Goal: Information Seeking & Learning: Learn about a topic

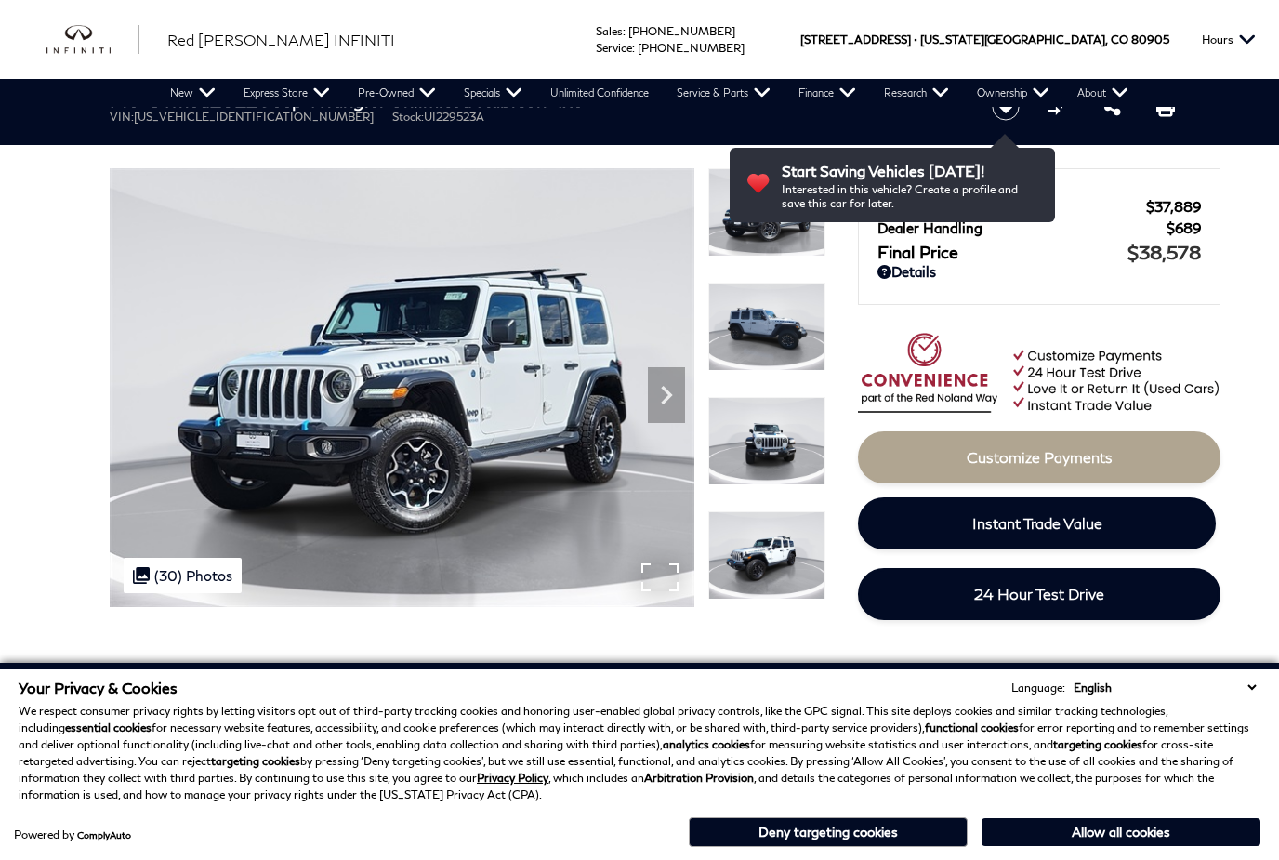
click at [545, 380] on img at bounding box center [402, 387] width 585 height 439
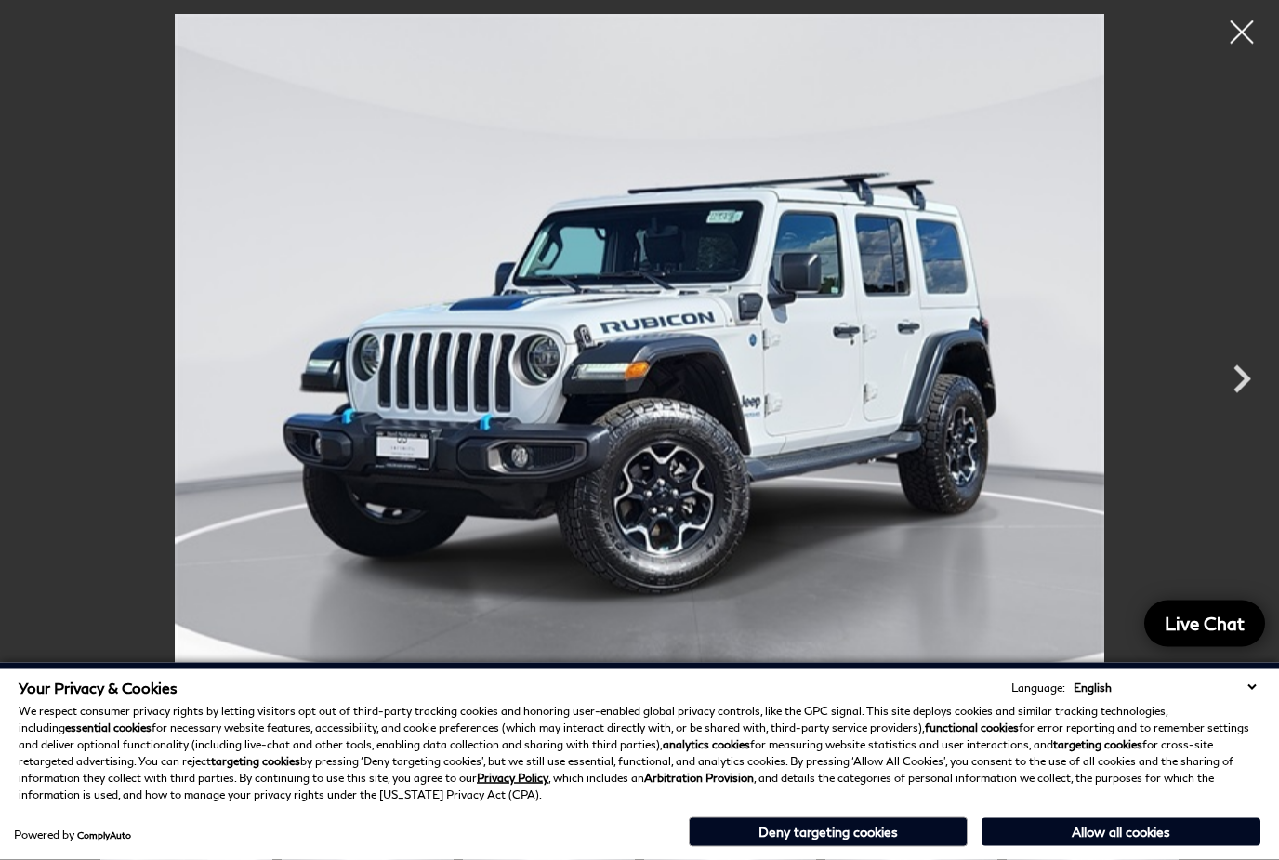
scroll to position [412, 0]
click at [1235, 407] on icon "Next" at bounding box center [1242, 379] width 56 height 56
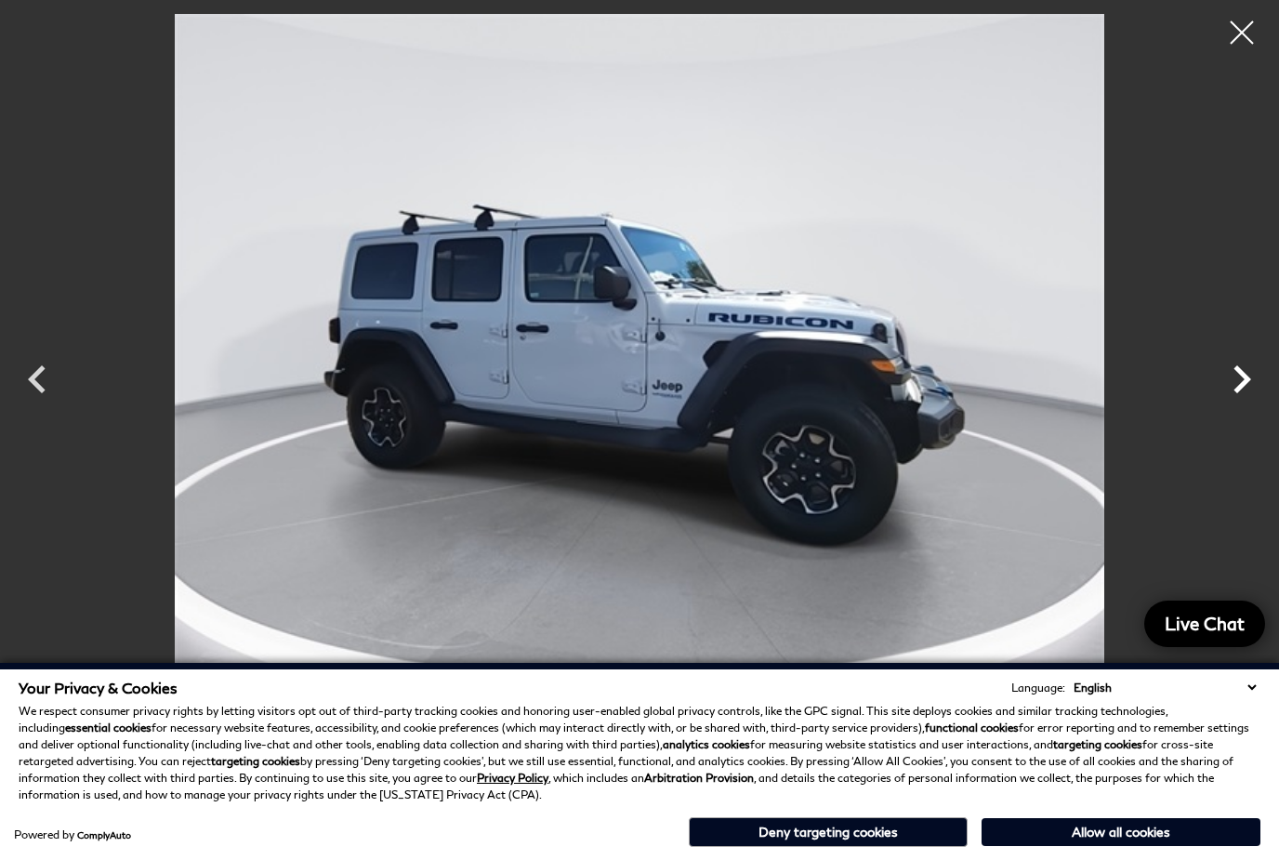
click at [1235, 407] on icon "Next" at bounding box center [1242, 379] width 56 height 56
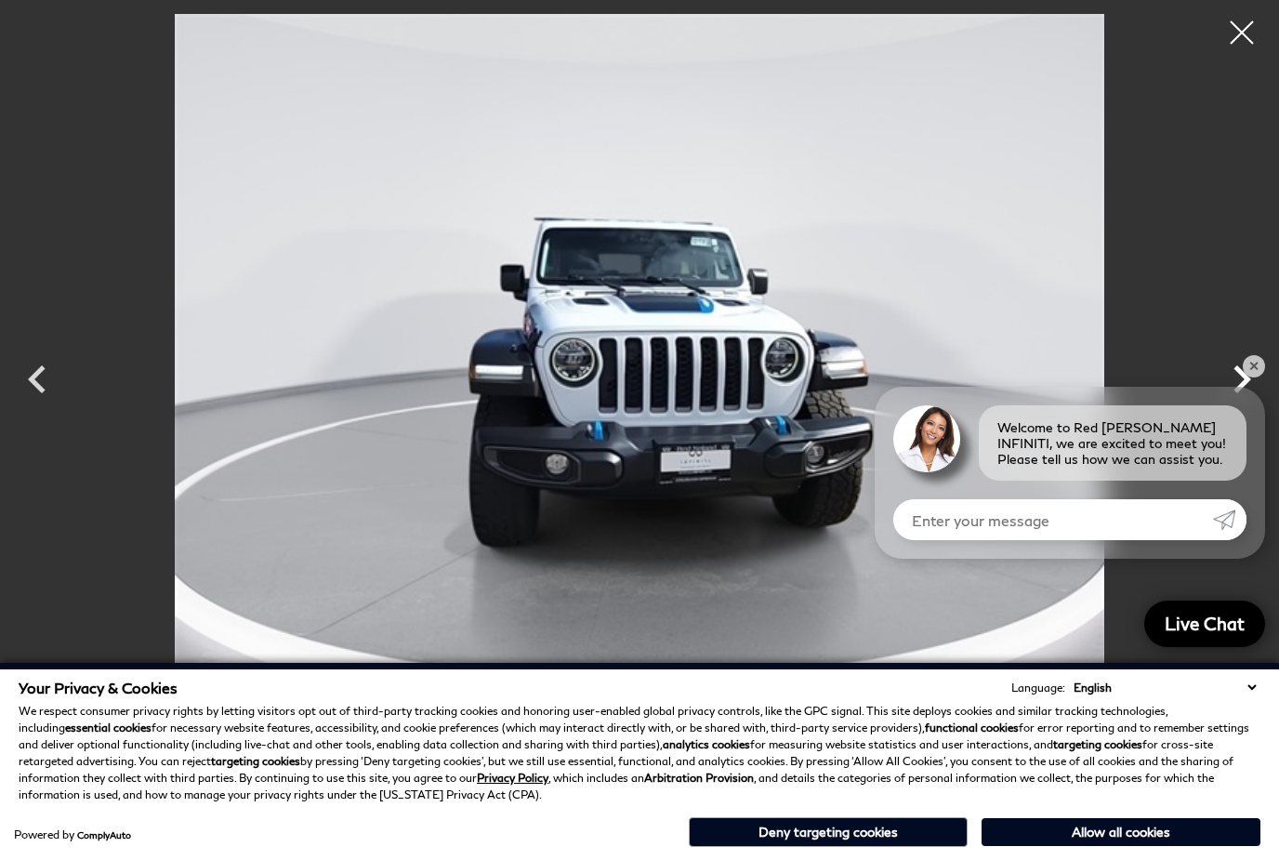
click at [1235, 407] on icon "Next" at bounding box center [1242, 379] width 56 height 56
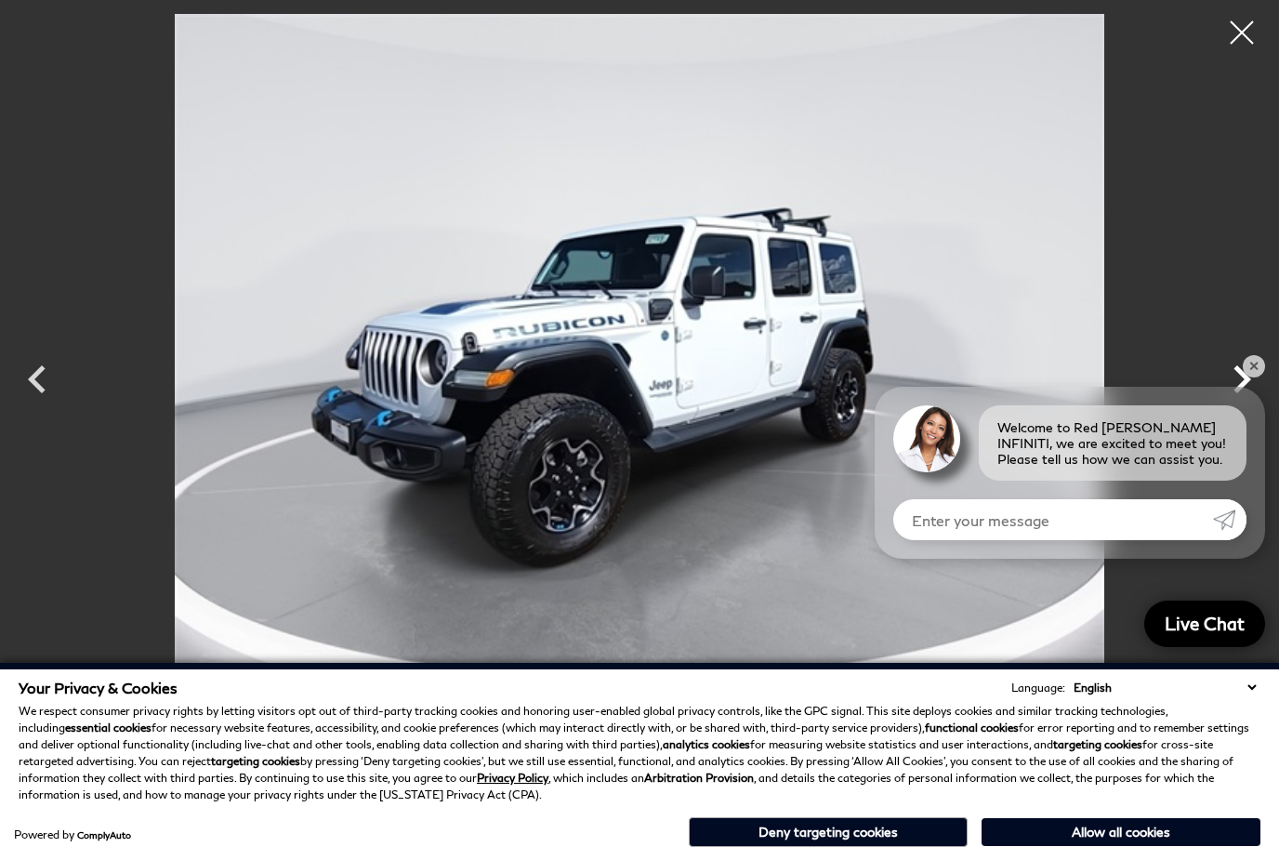
click at [1235, 407] on icon "Next" at bounding box center [1242, 379] width 56 height 56
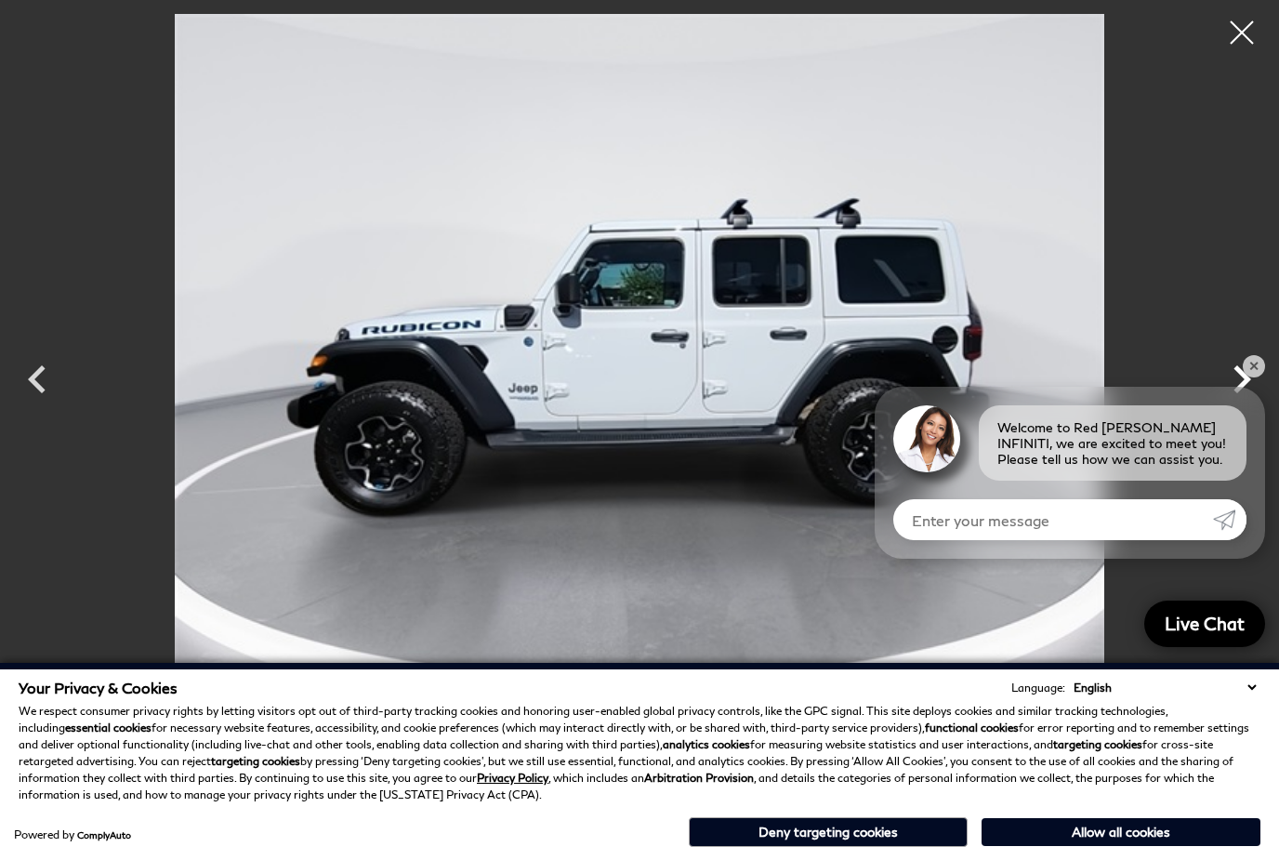
click at [1235, 407] on icon "Next" at bounding box center [1242, 379] width 56 height 56
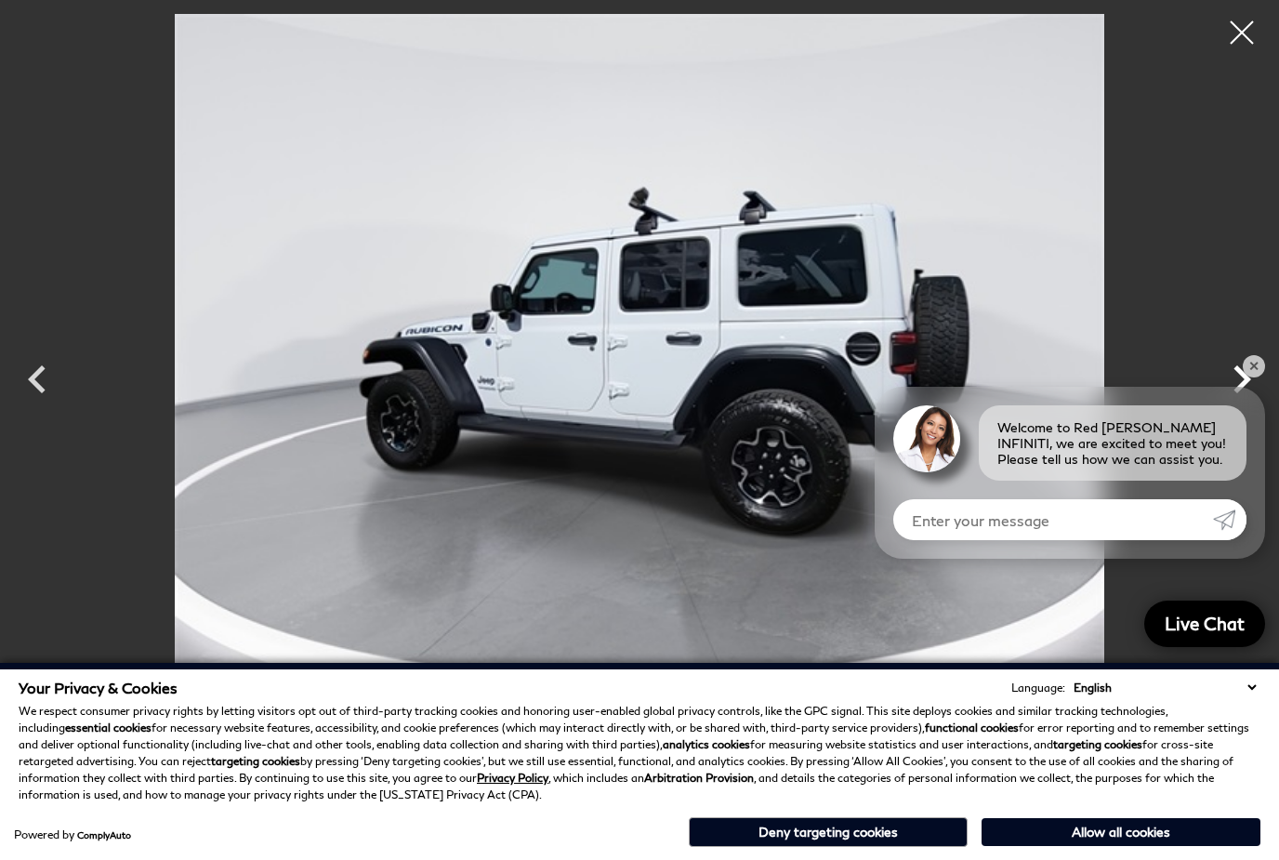
click at [1235, 407] on icon "Next" at bounding box center [1242, 379] width 56 height 56
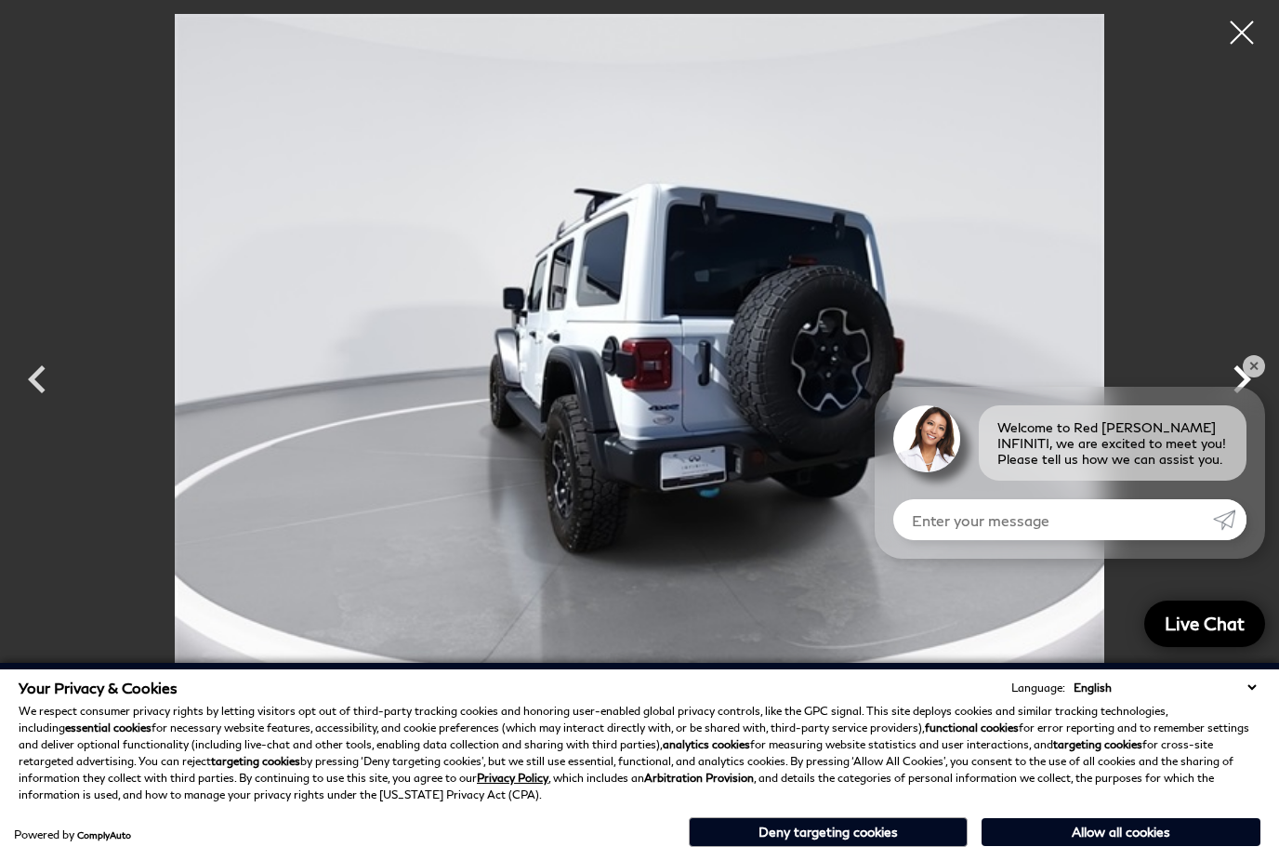
click at [1235, 407] on icon "Next" at bounding box center [1242, 379] width 56 height 56
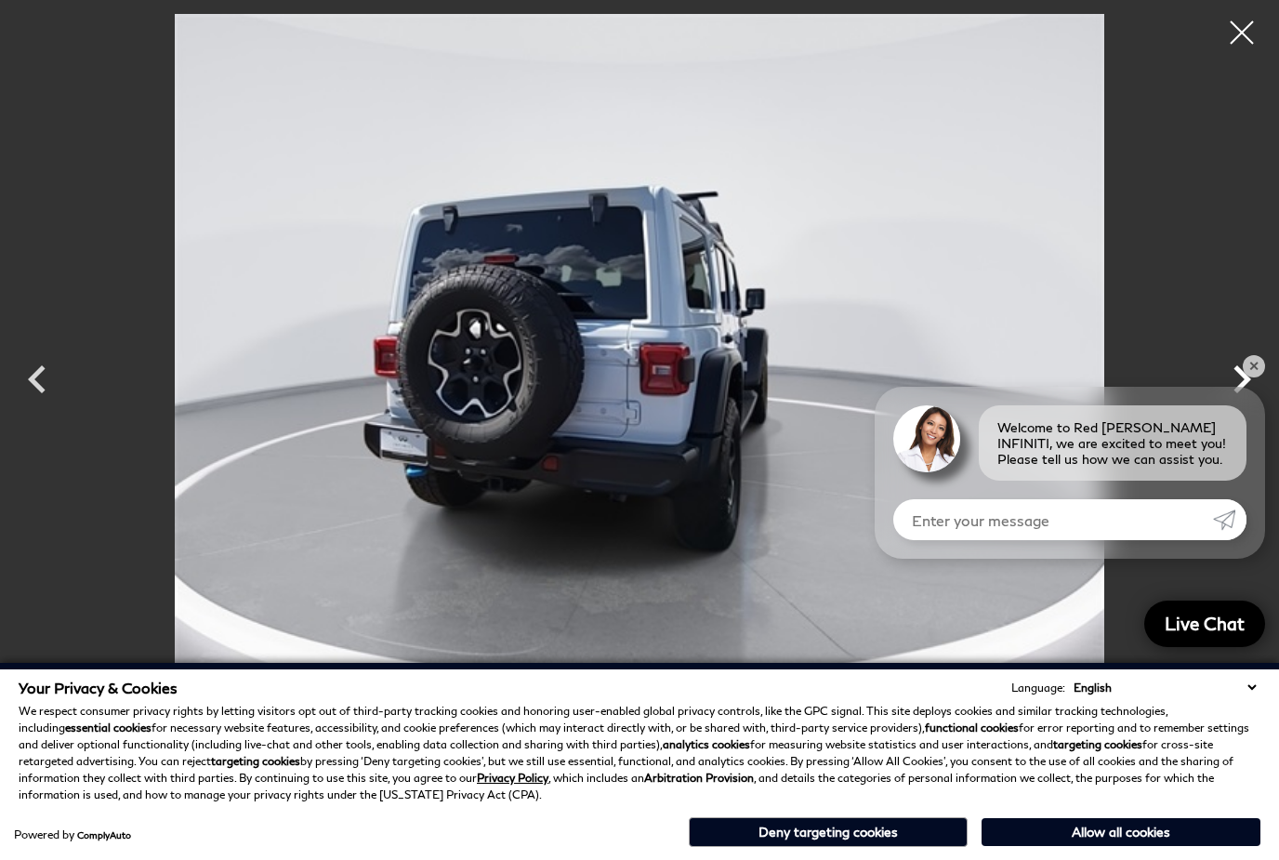
click at [1235, 407] on icon "Next" at bounding box center [1242, 379] width 56 height 56
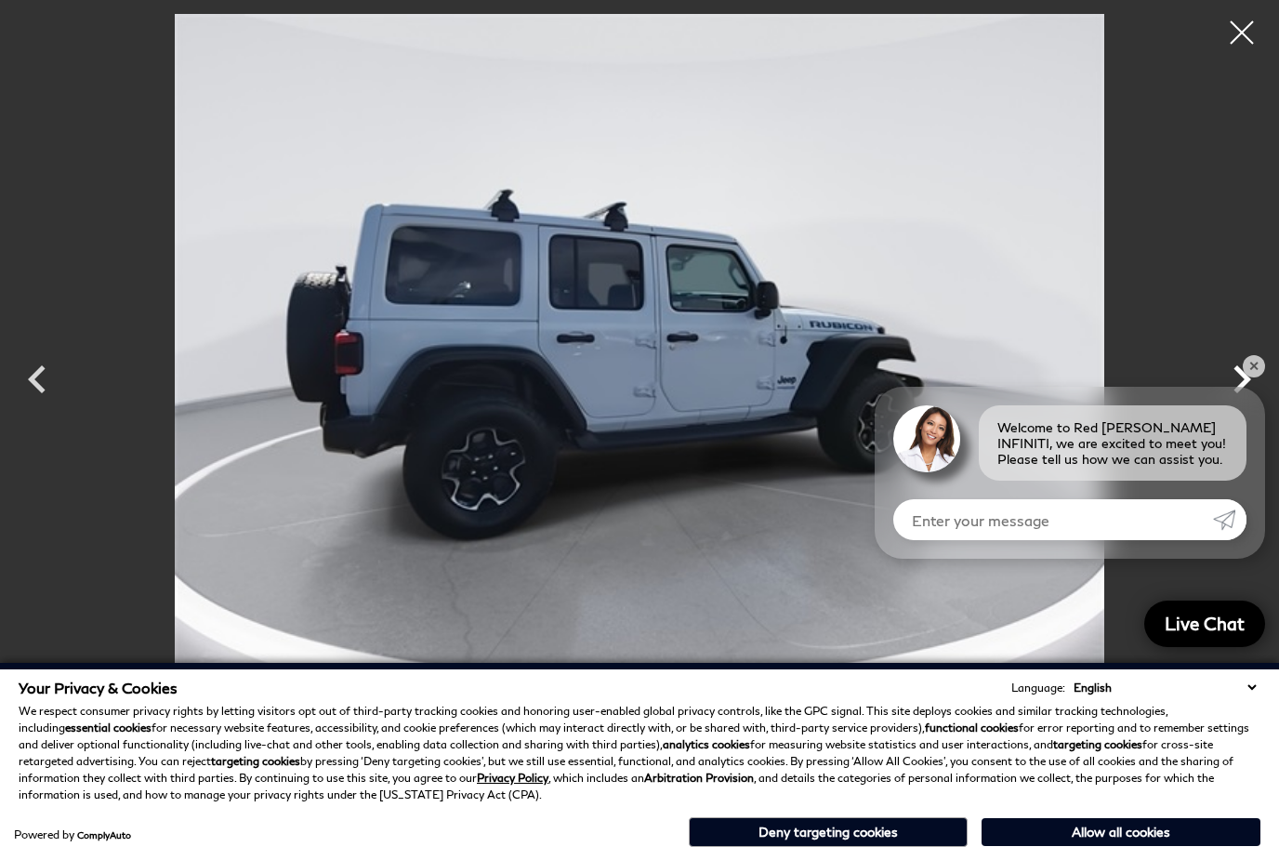
click at [1235, 407] on icon "Next" at bounding box center [1242, 379] width 56 height 56
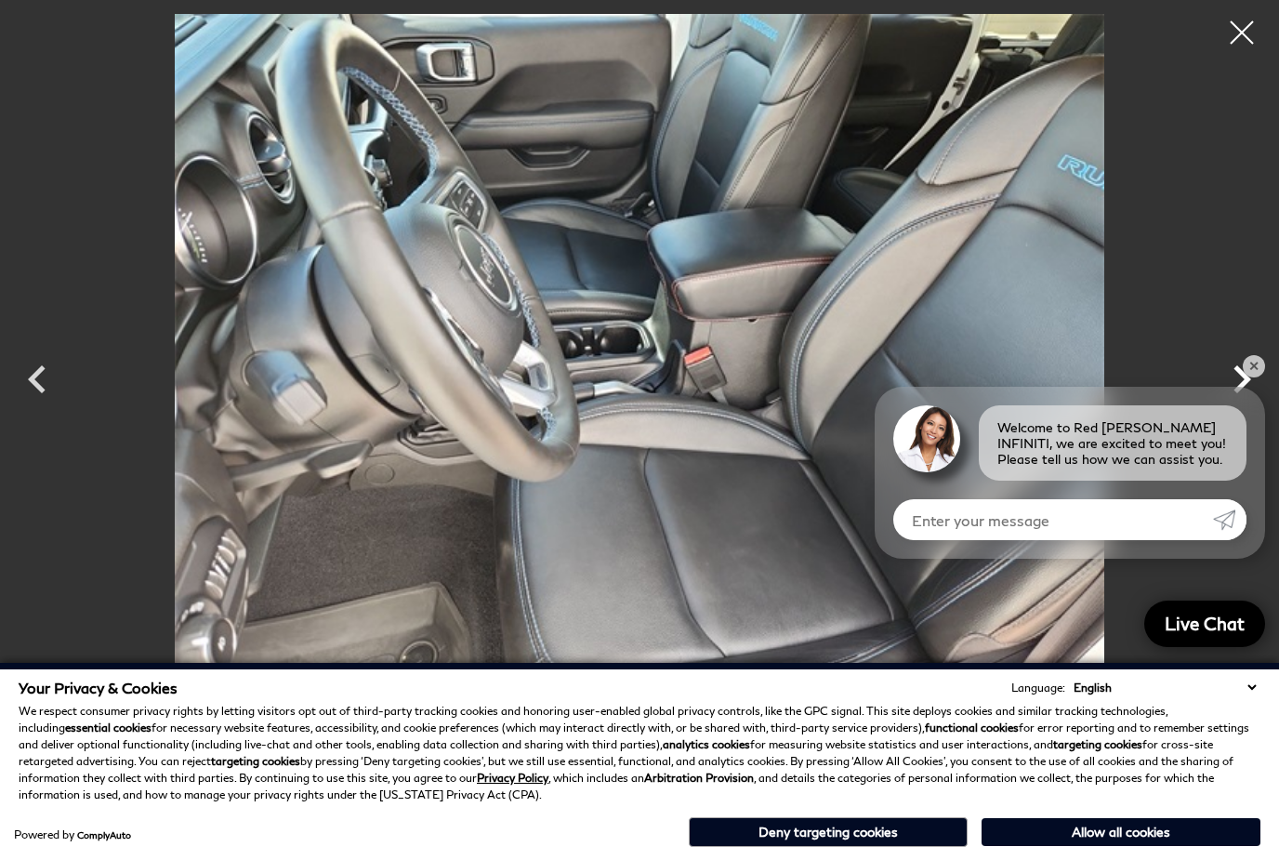
click at [1235, 407] on icon "Next" at bounding box center [1242, 379] width 56 height 56
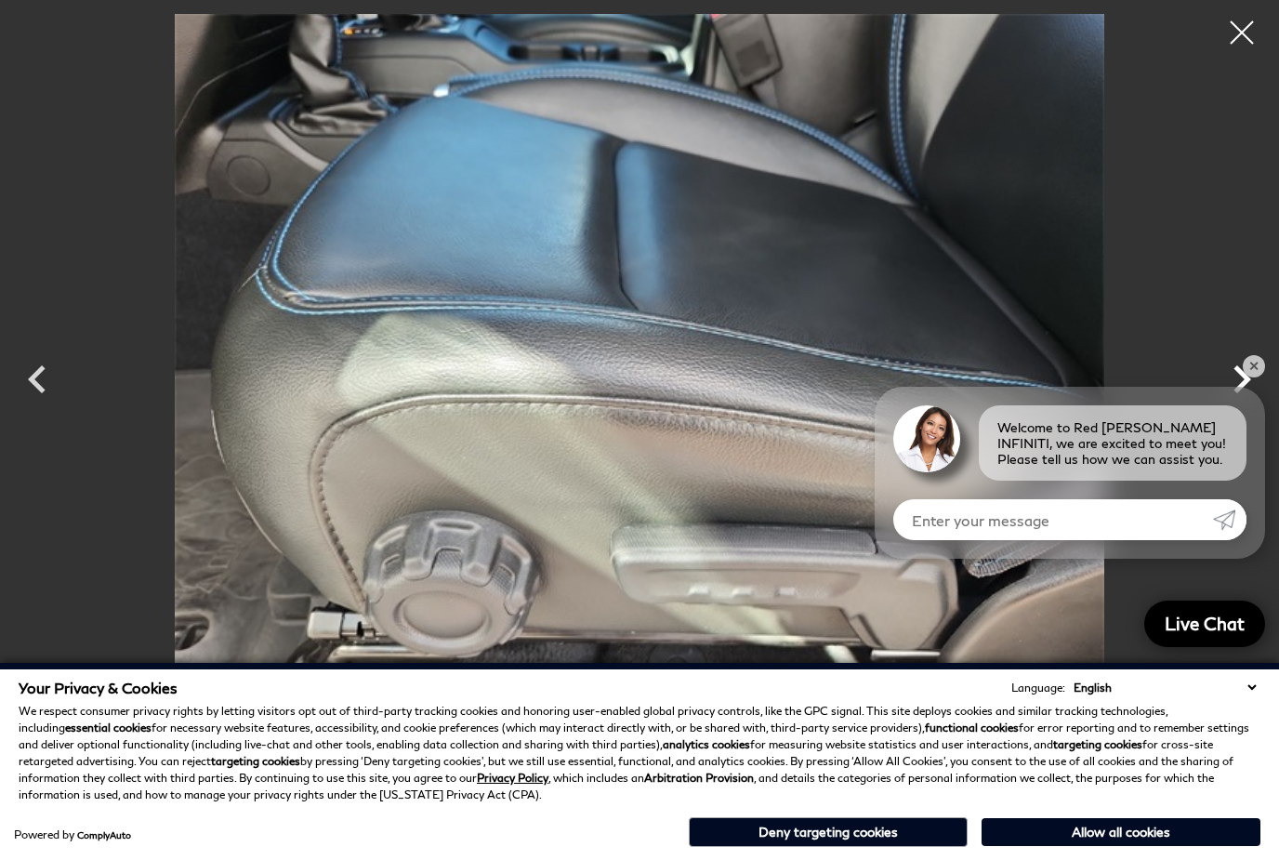
click at [1234, 407] on icon "Next" at bounding box center [1242, 379] width 56 height 56
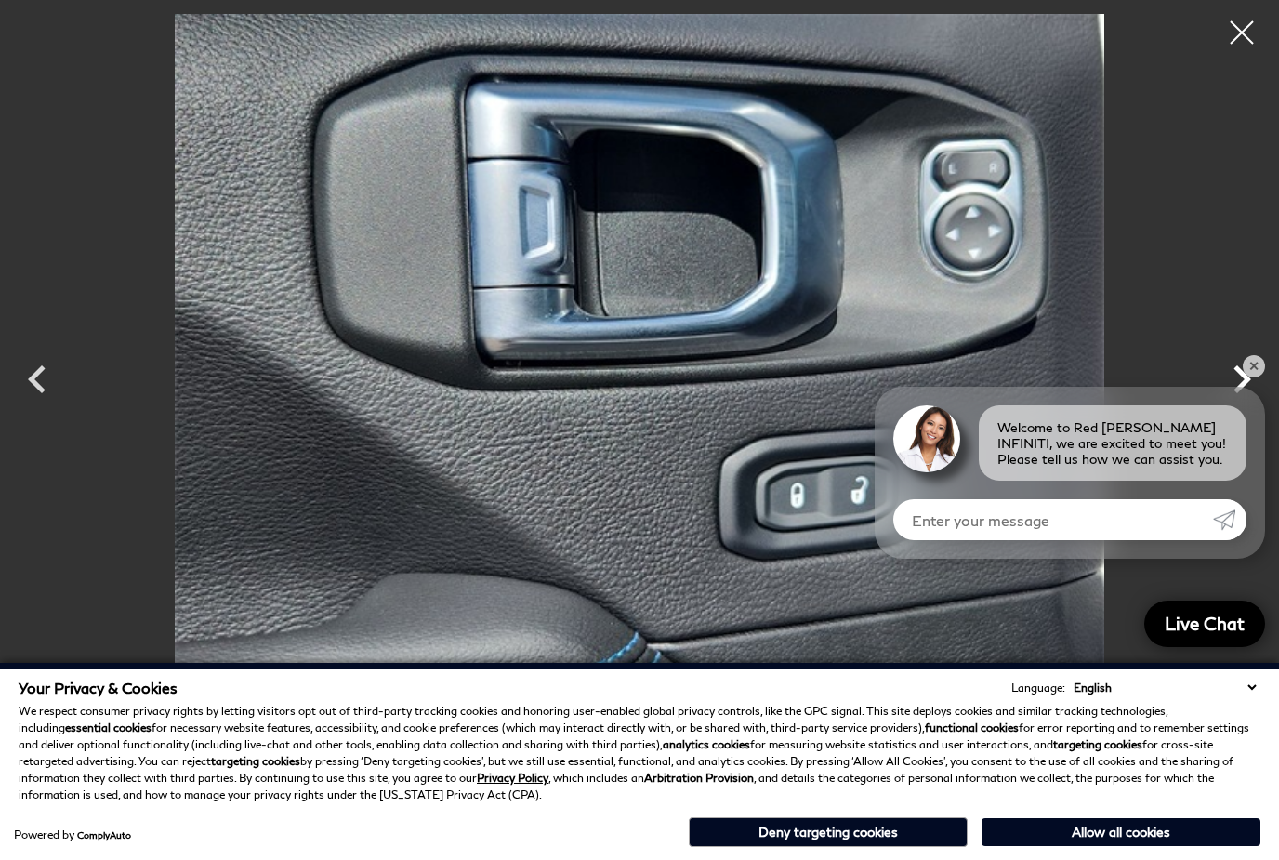
click at [1234, 407] on icon "Next" at bounding box center [1242, 379] width 56 height 56
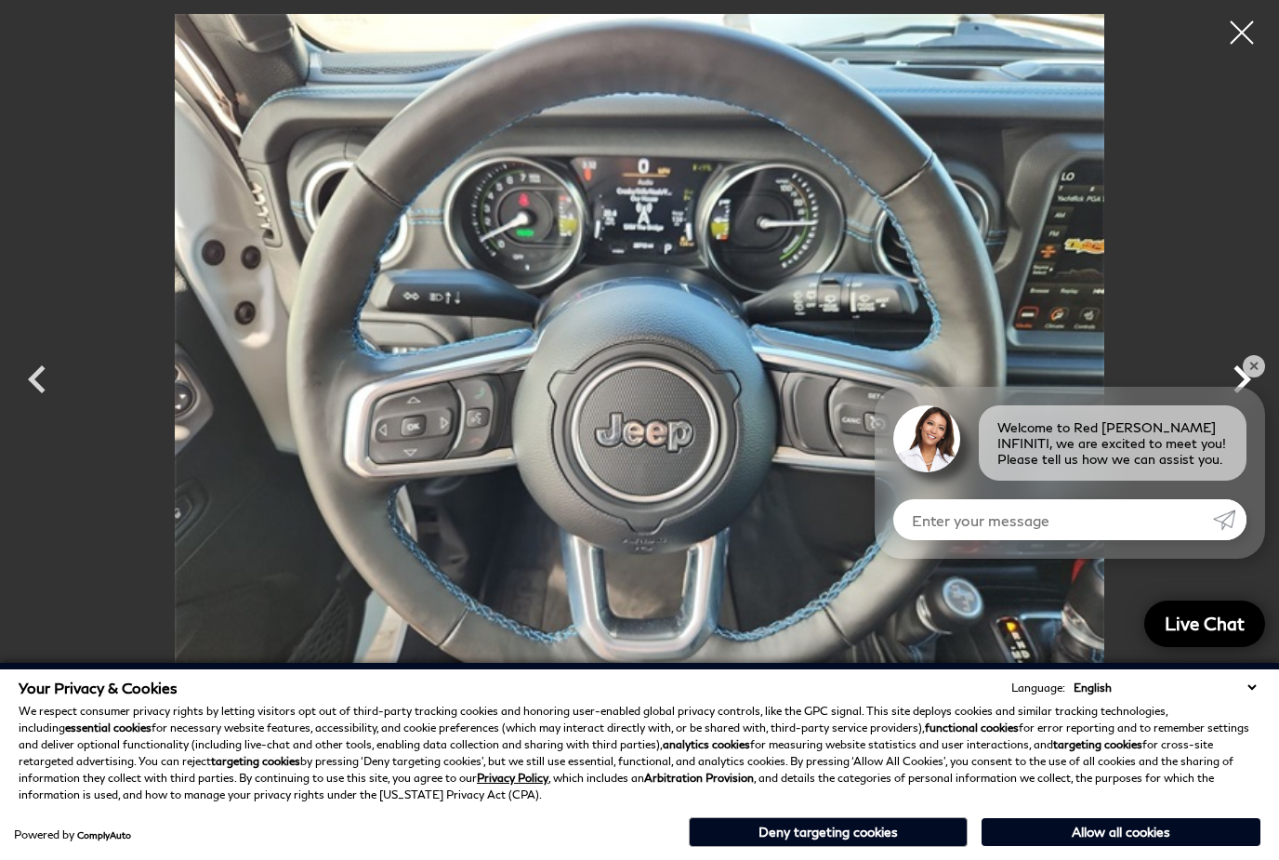
click at [1234, 407] on icon "Next" at bounding box center [1242, 379] width 56 height 56
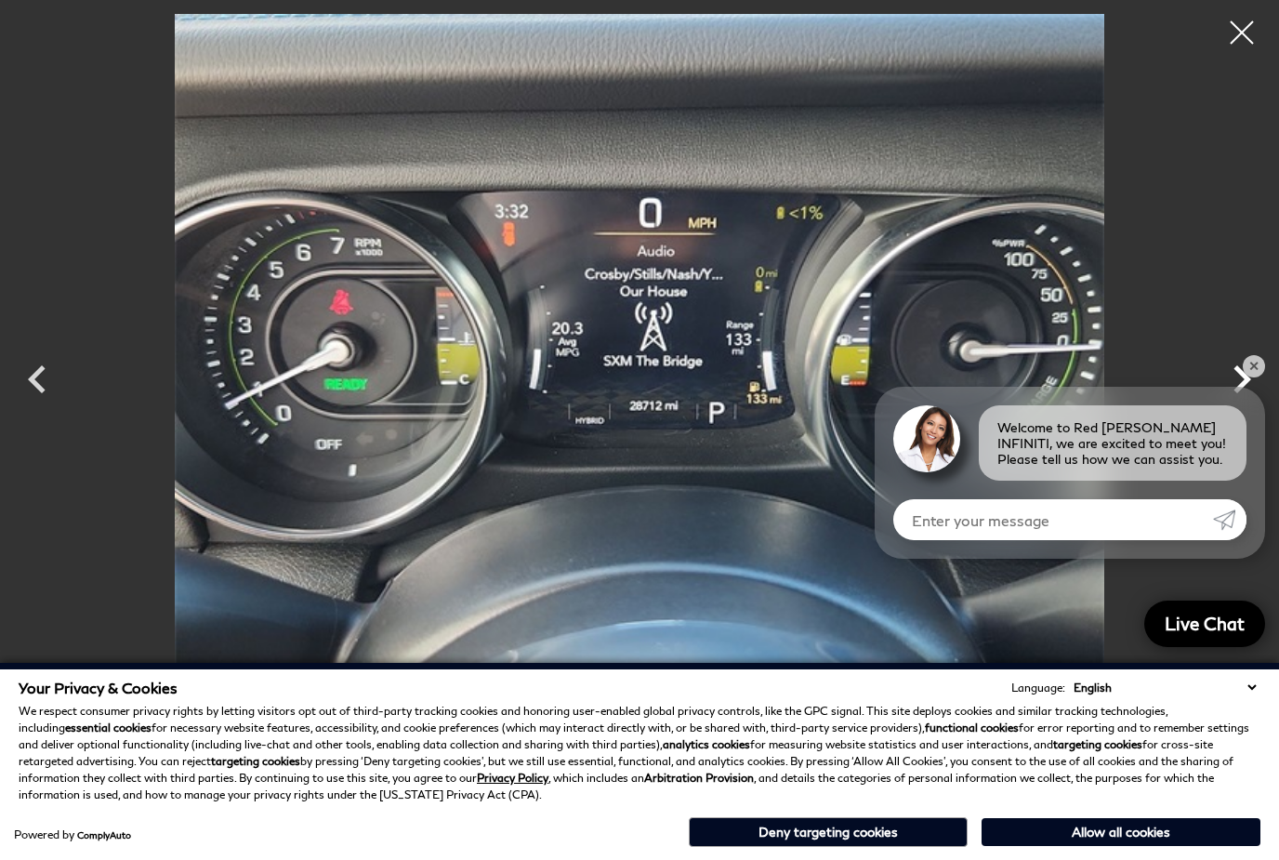
click at [1234, 407] on icon "Next" at bounding box center [1242, 379] width 56 height 56
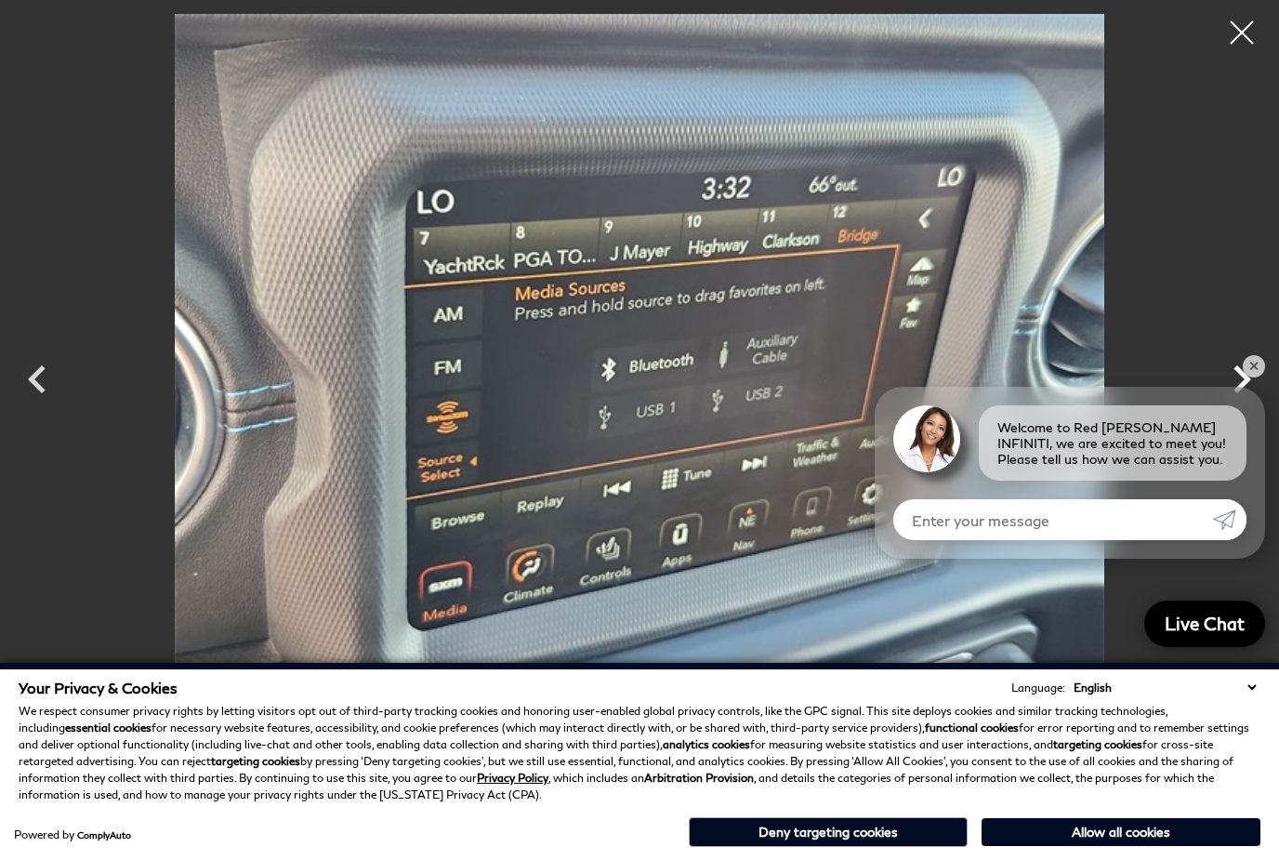
click at [1234, 407] on icon "Next" at bounding box center [1242, 379] width 56 height 56
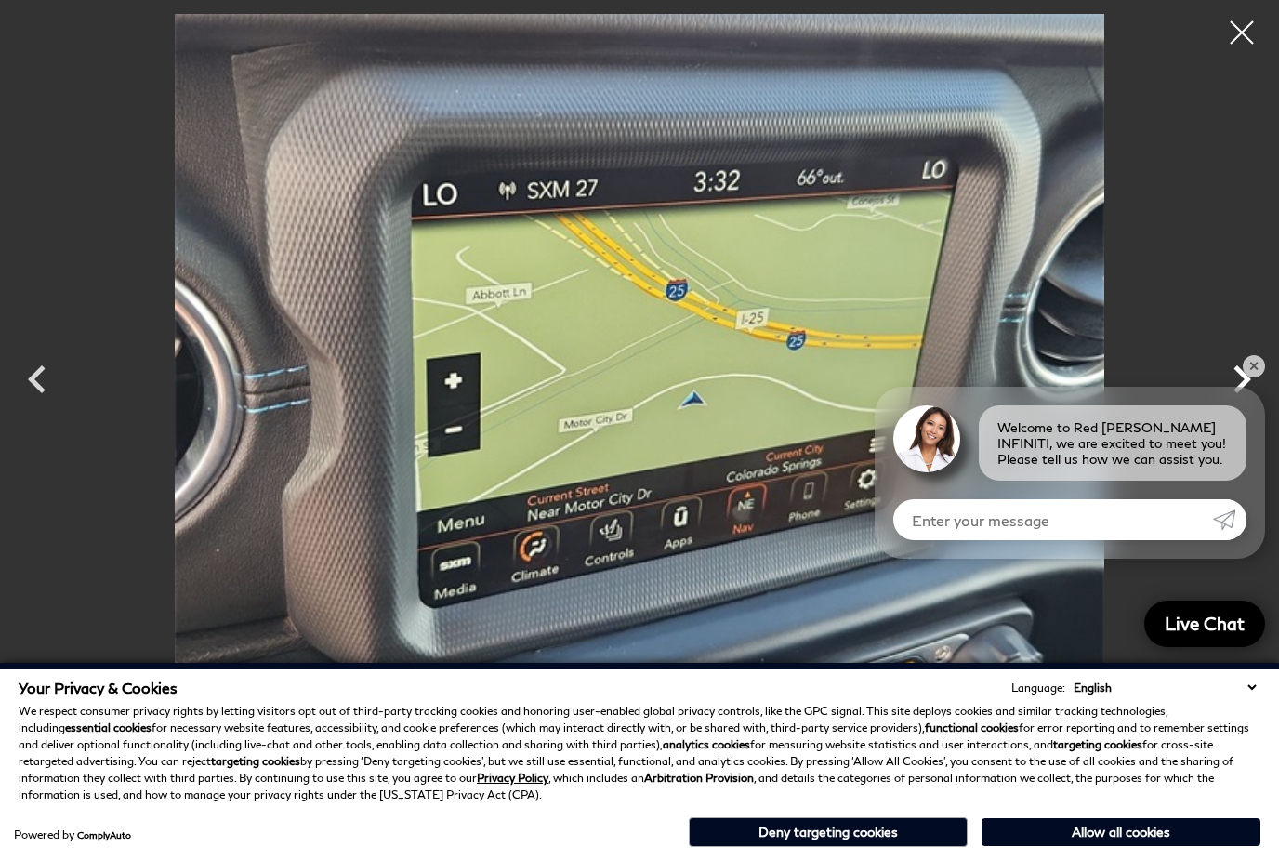
click at [1229, 407] on icon "Next" at bounding box center [1242, 379] width 56 height 56
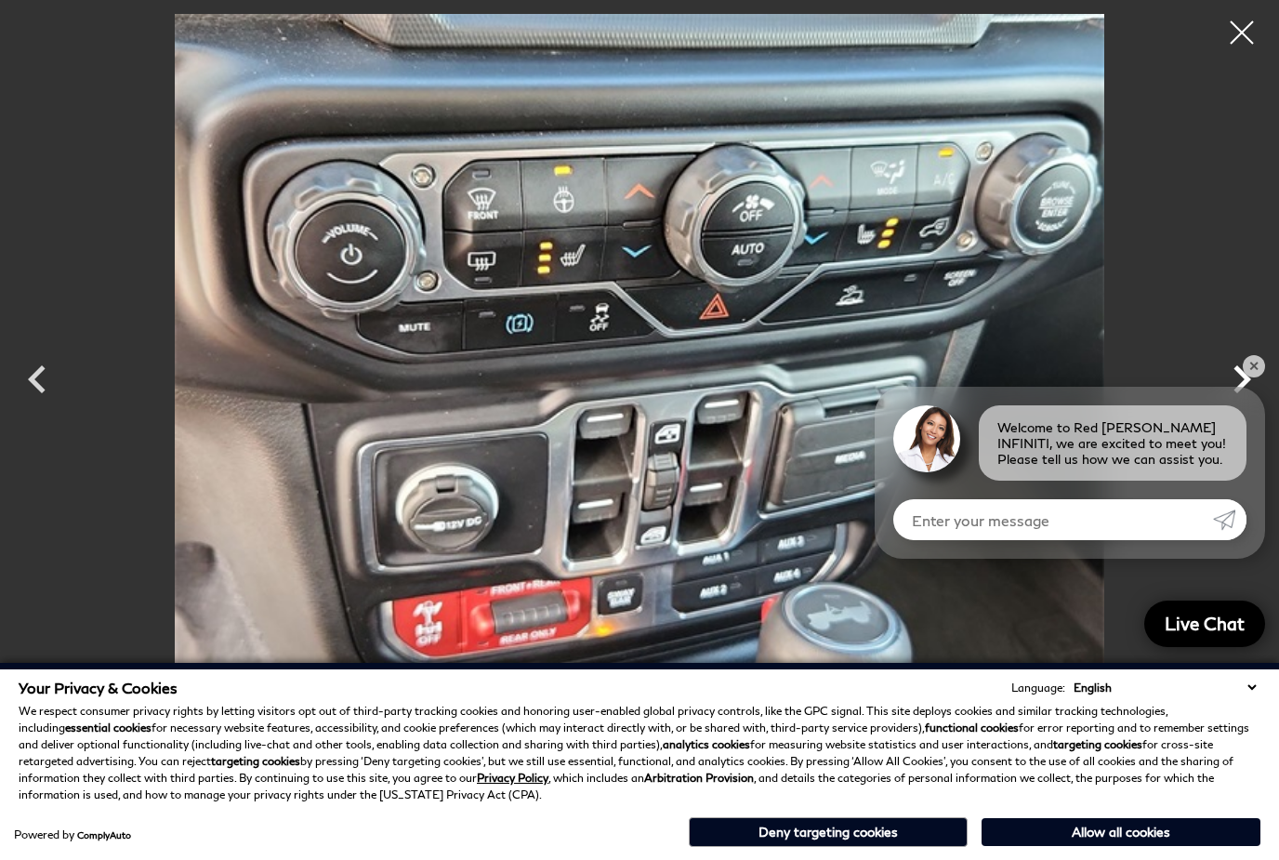
click at [1229, 407] on icon "Next" at bounding box center [1242, 379] width 56 height 56
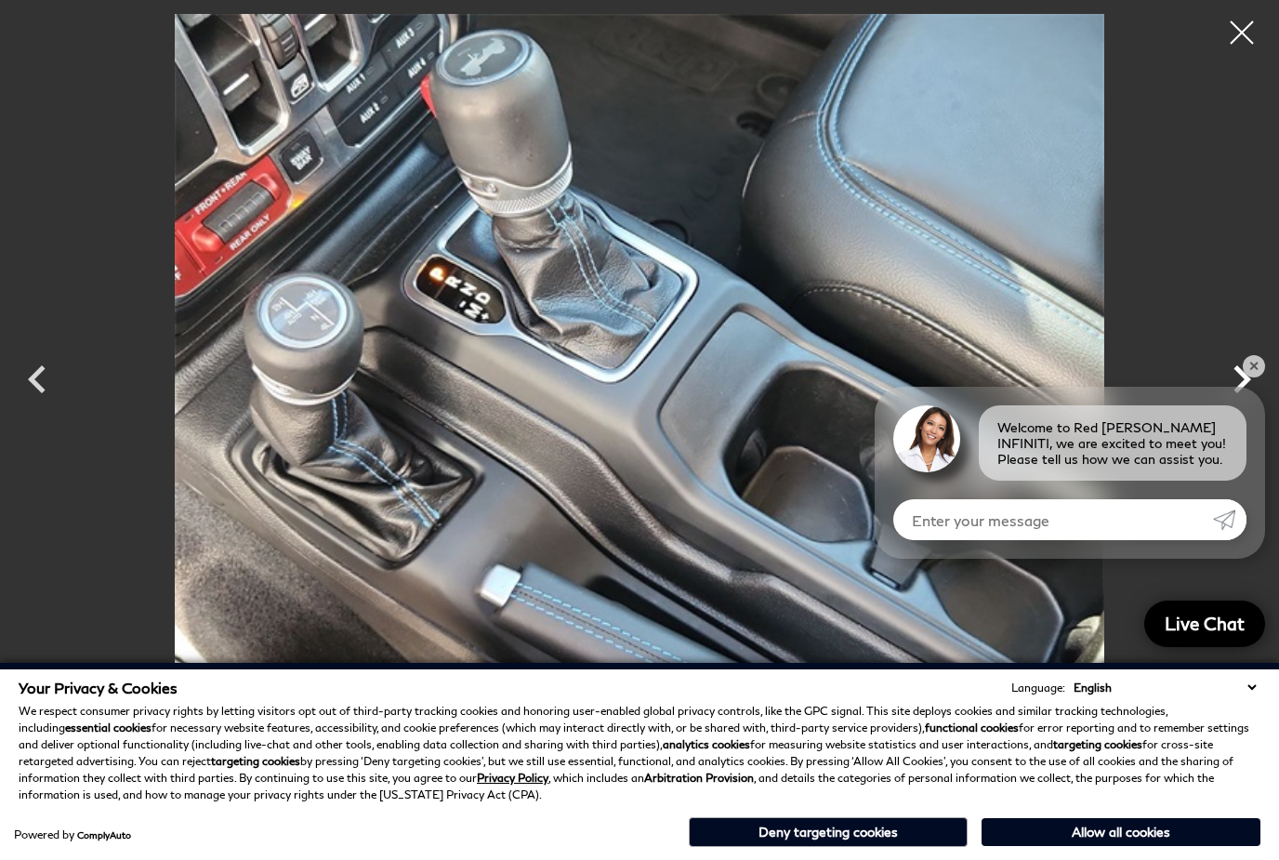
click at [1230, 407] on icon "Next" at bounding box center [1242, 379] width 56 height 56
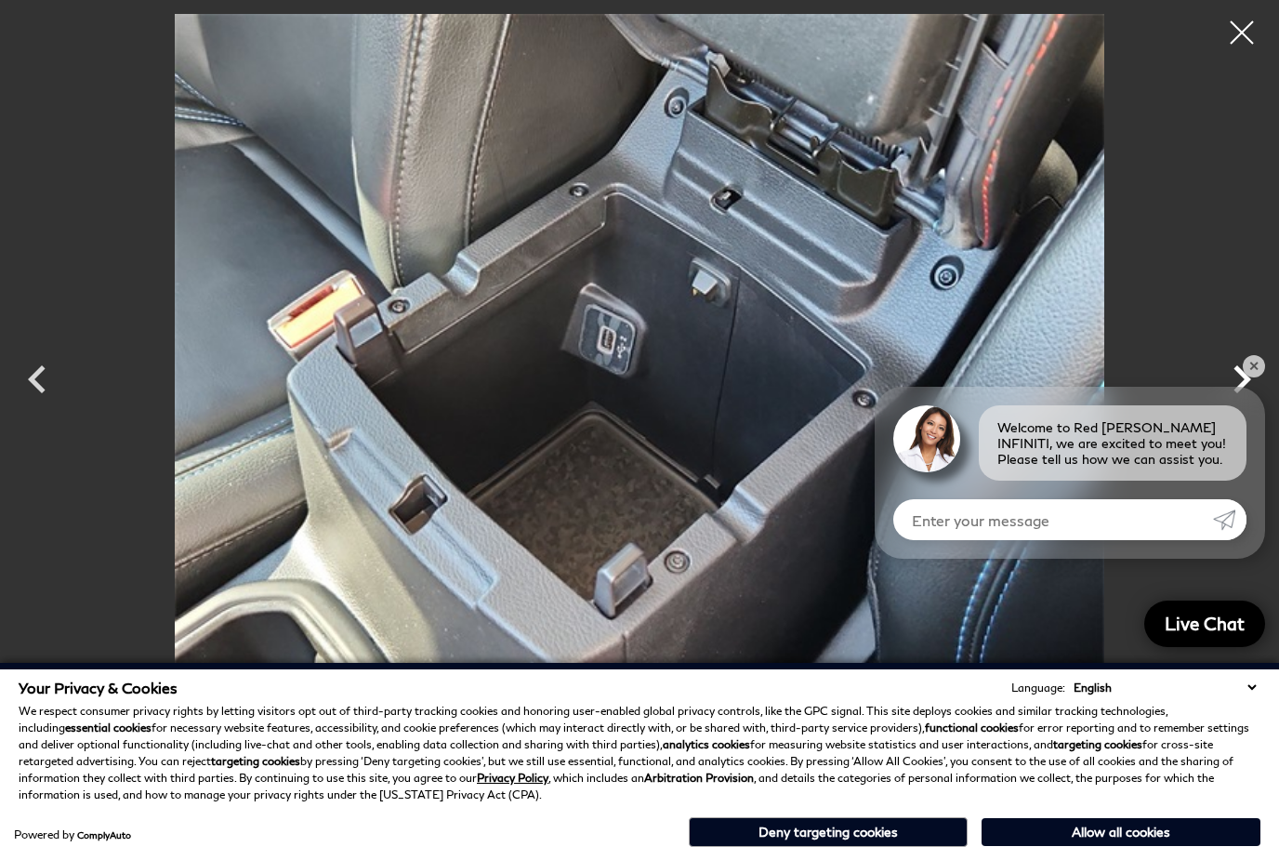
click at [1231, 407] on icon "Next" at bounding box center [1242, 379] width 56 height 56
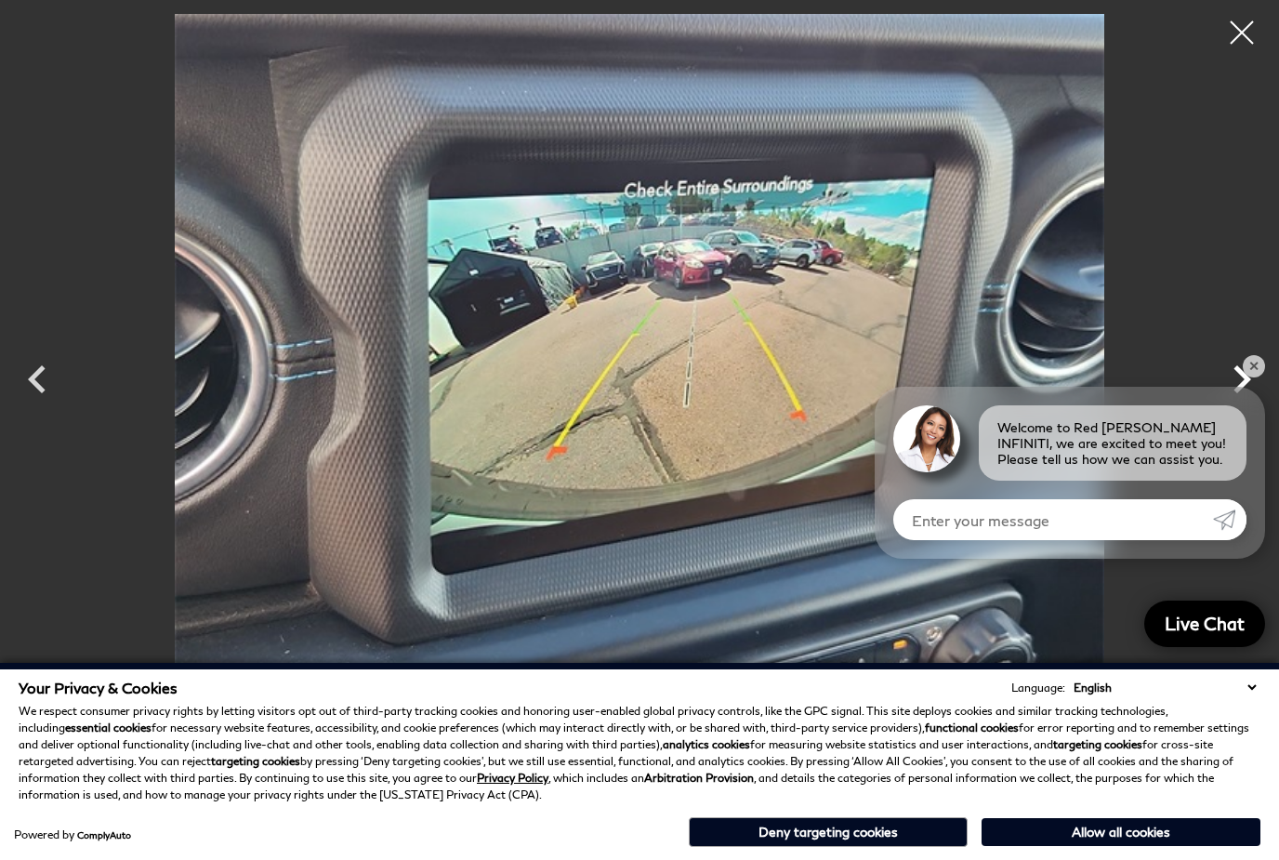
click at [1231, 407] on icon "Next" at bounding box center [1242, 379] width 56 height 56
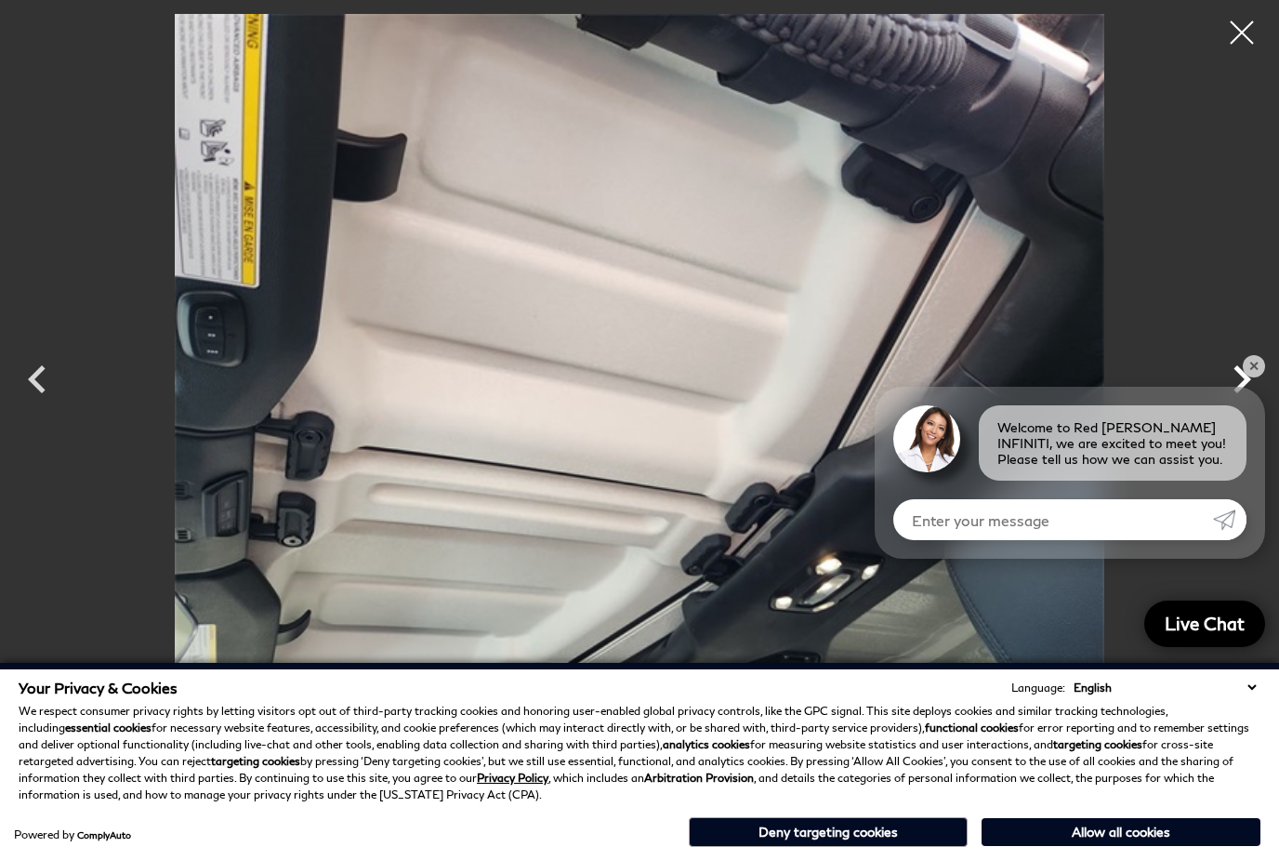
click at [1231, 407] on icon "Next" at bounding box center [1242, 379] width 56 height 56
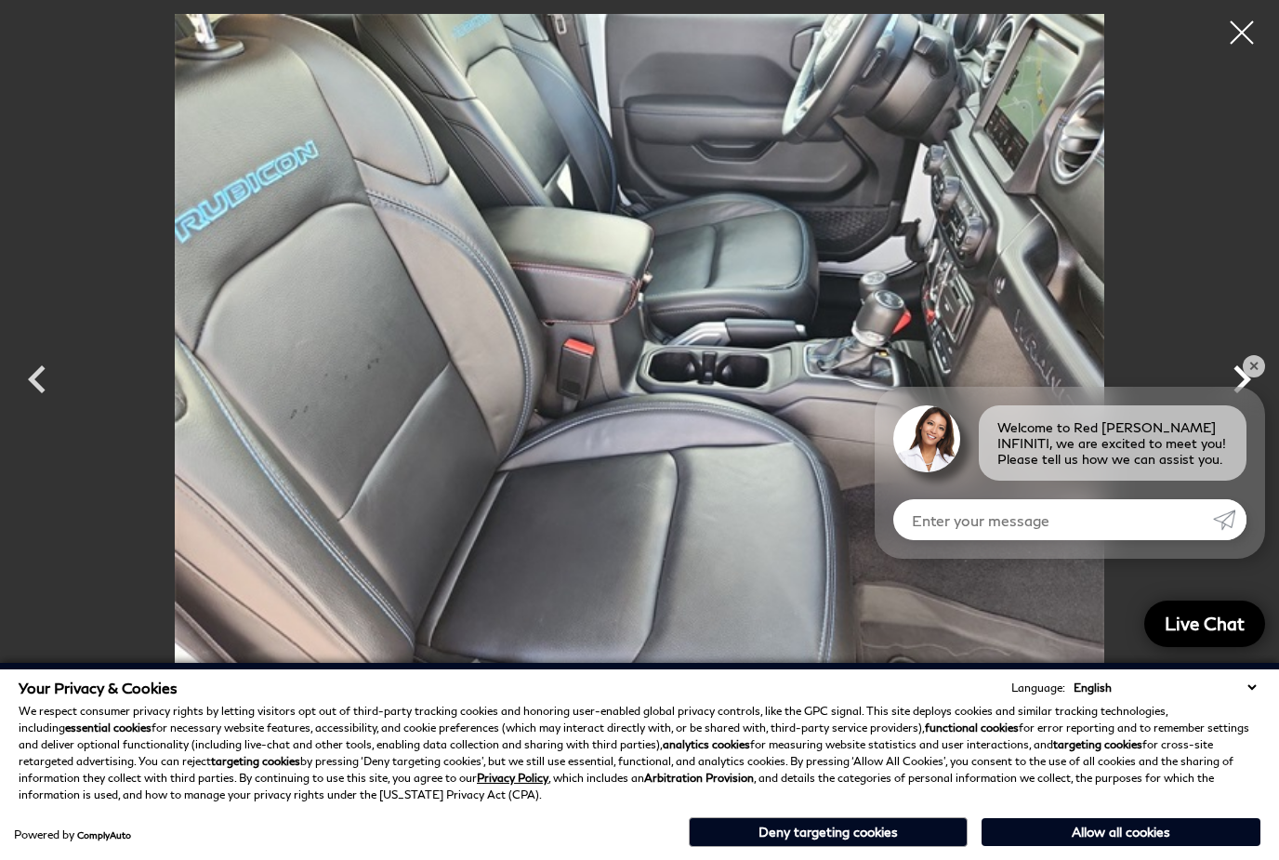
click at [1231, 407] on icon "Next" at bounding box center [1242, 379] width 56 height 56
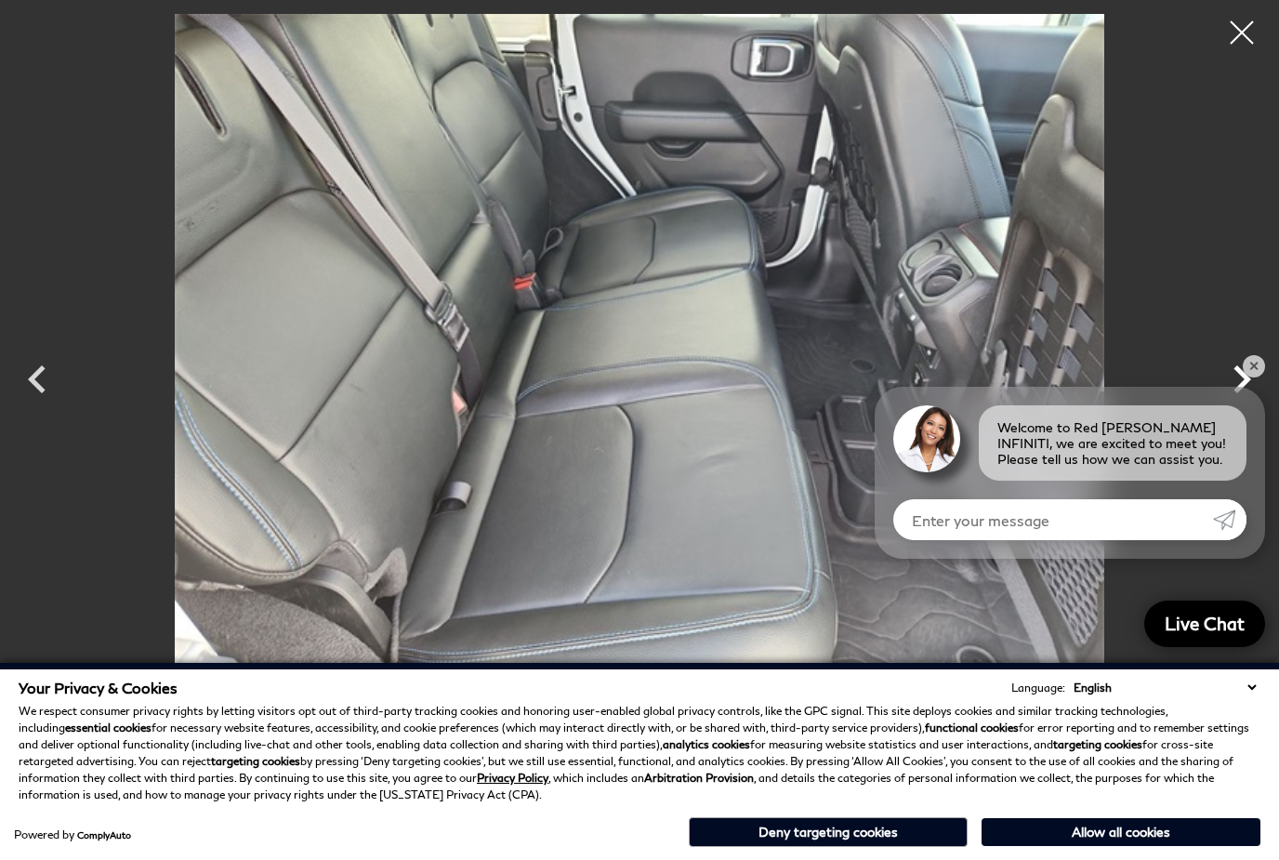
click at [1231, 407] on icon "Next" at bounding box center [1242, 379] width 56 height 56
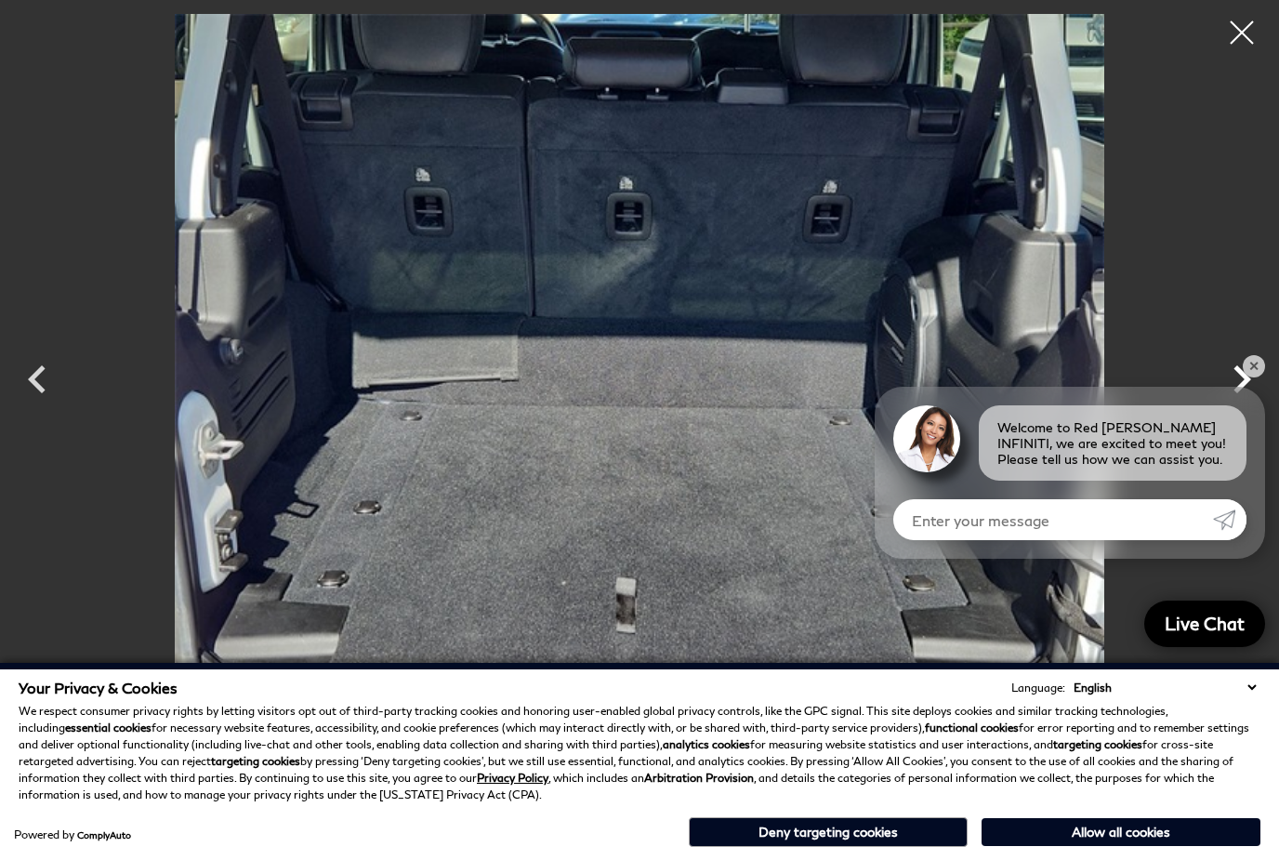
click at [1231, 407] on icon "Next" at bounding box center [1242, 379] width 56 height 56
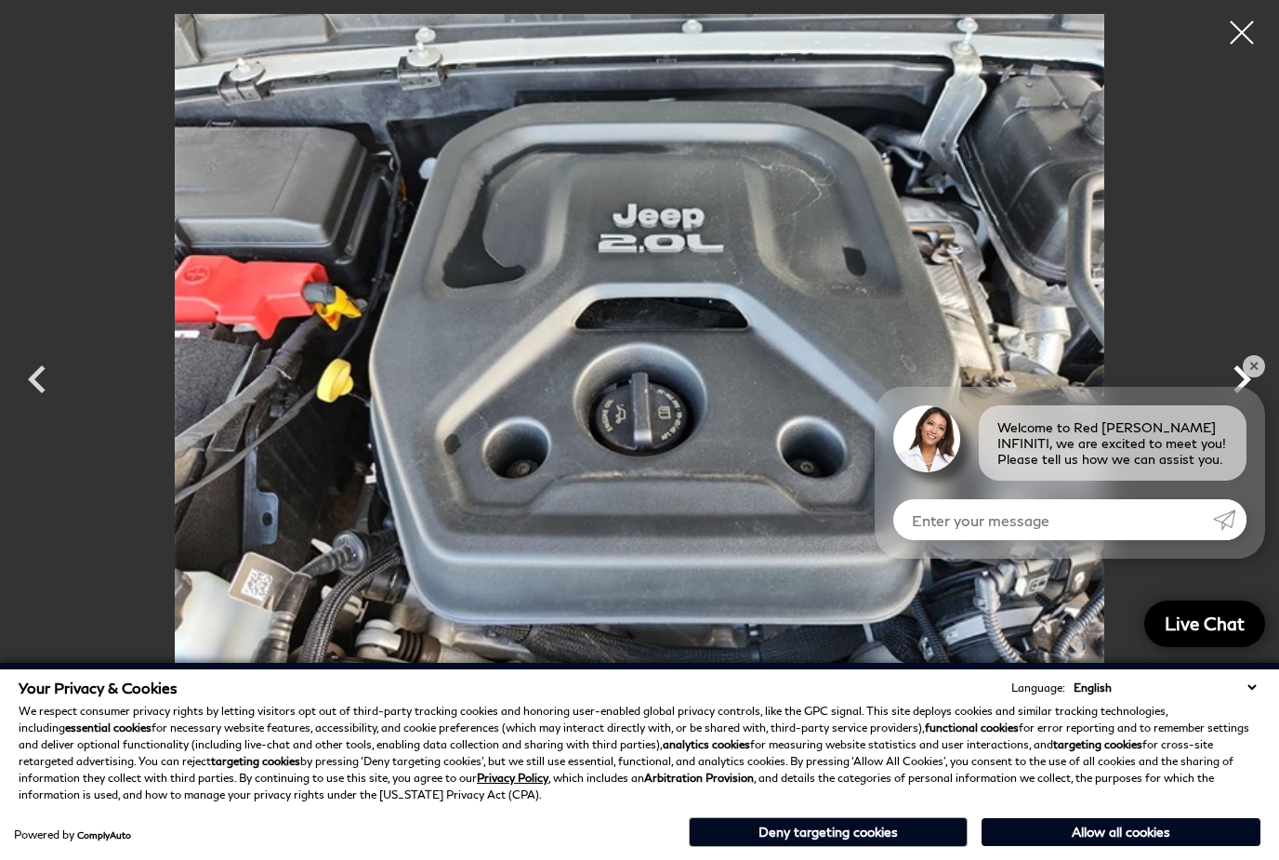
click at [1231, 407] on icon "Next" at bounding box center [1242, 379] width 56 height 56
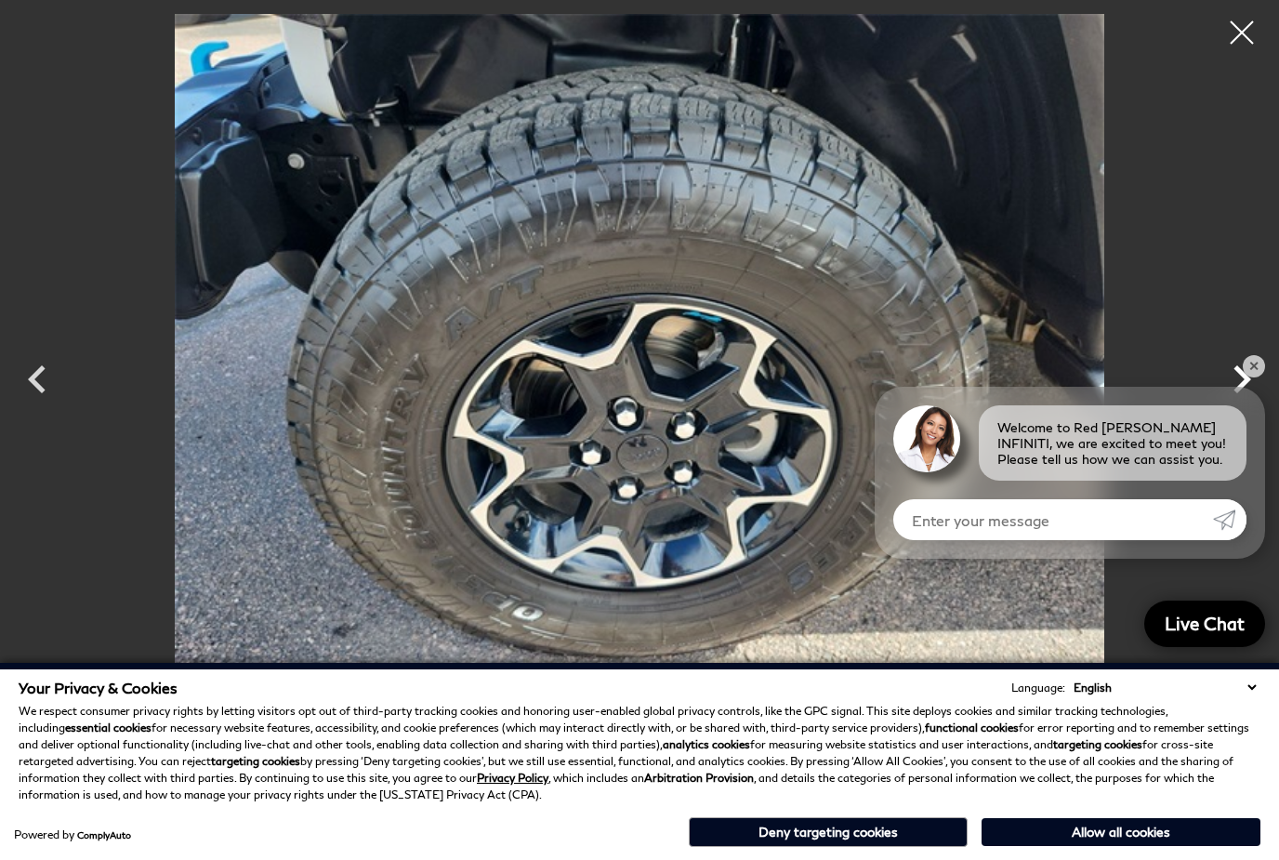
click at [1231, 407] on icon "Next" at bounding box center [1242, 379] width 56 height 56
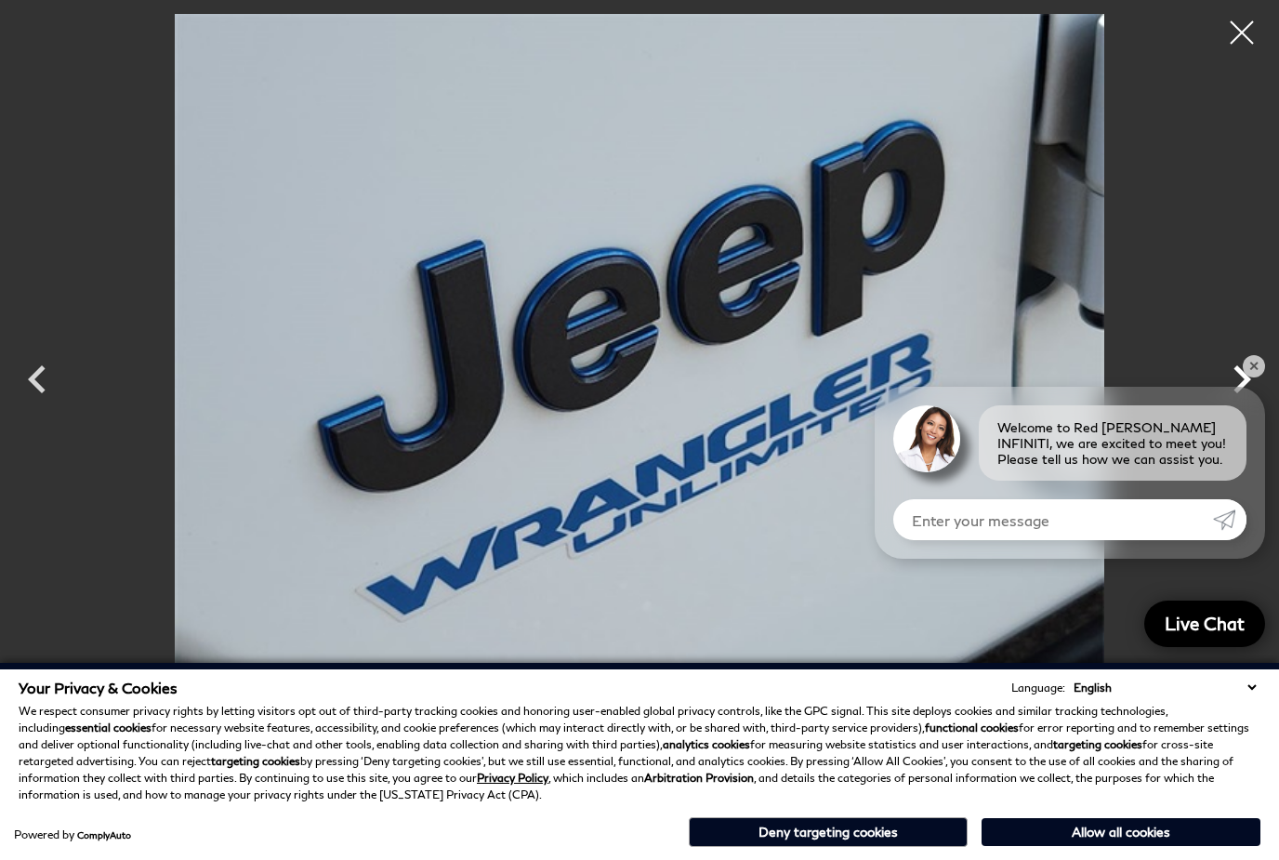
click at [1231, 407] on icon "Next" at bounding box center [1242, 379] width 56 height 56
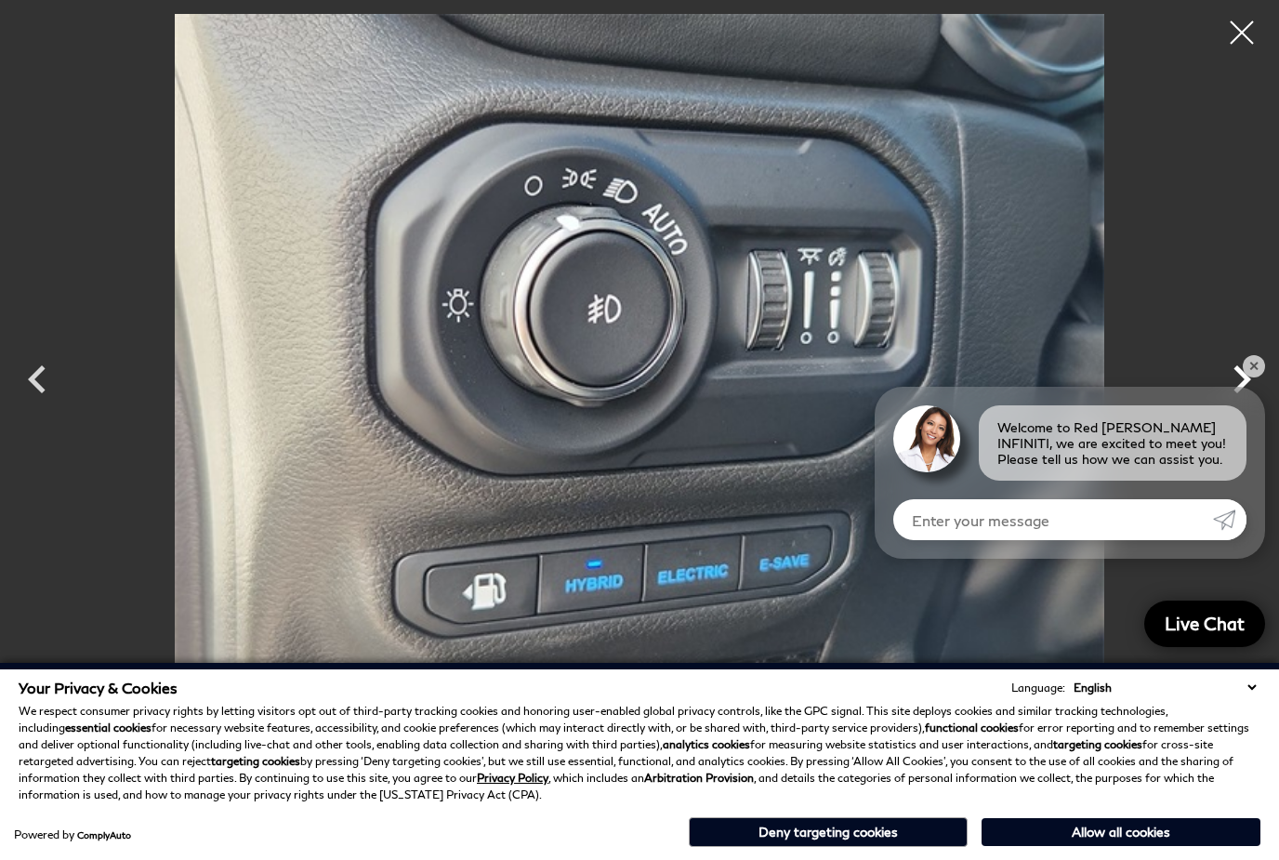
click at [1227, 407] on icon "Next" at bounding box center [1242, 379] width 56 height 56
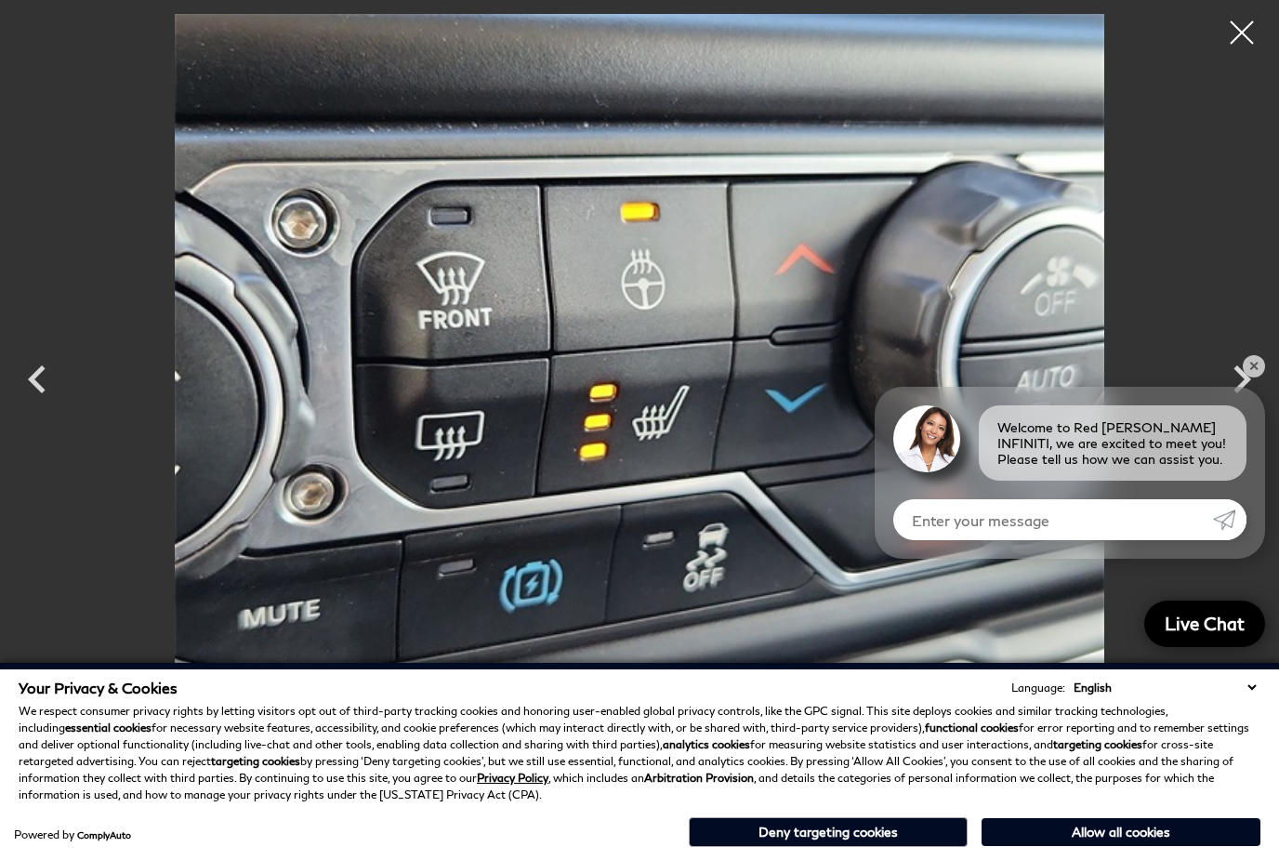
click at [1229, 407] on icon "Next" at bounding box center [1242, 379] width 56 height 56
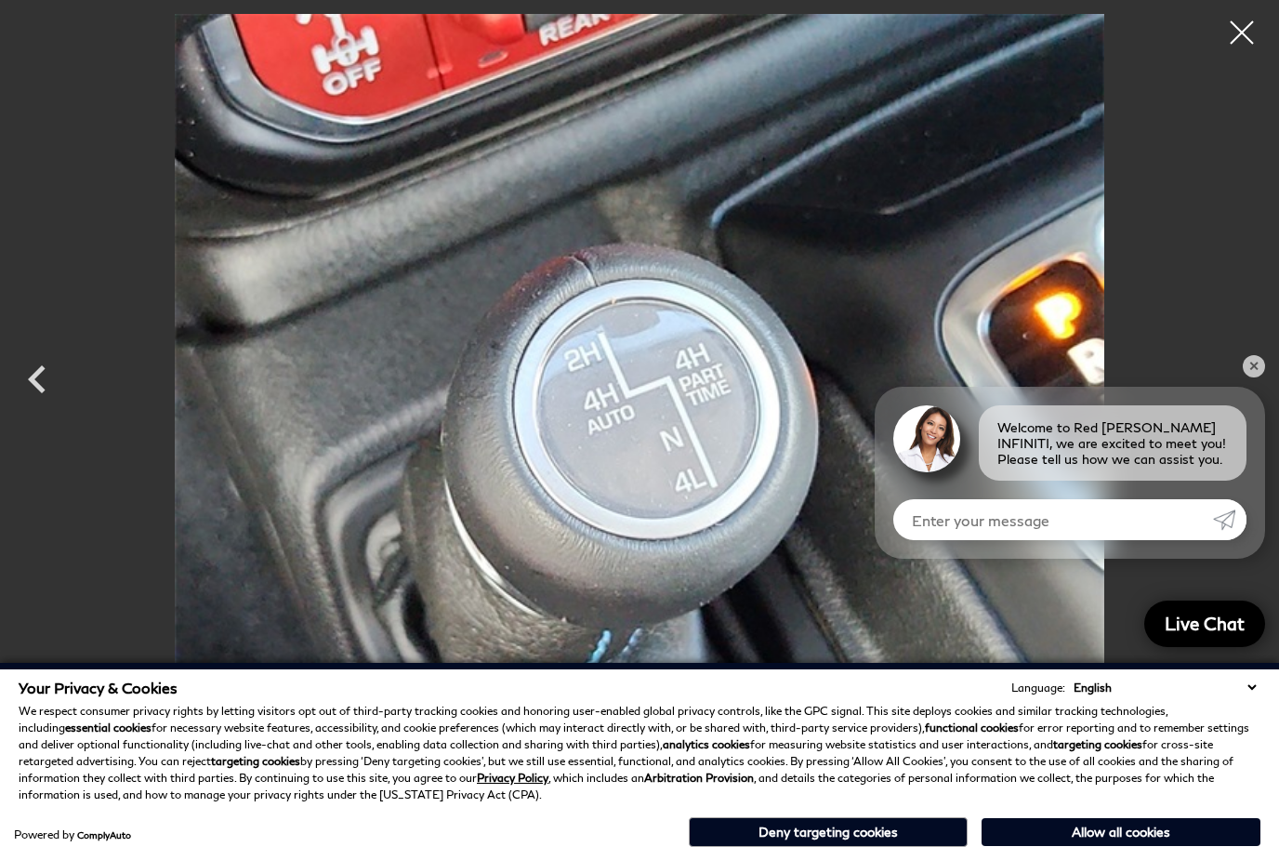
click at [1235, 425] on div at bounding box center [639, 362] width 1279 height 697
click at [1240, 39] on div at bounding box center [1241, 32] width 46 height 46
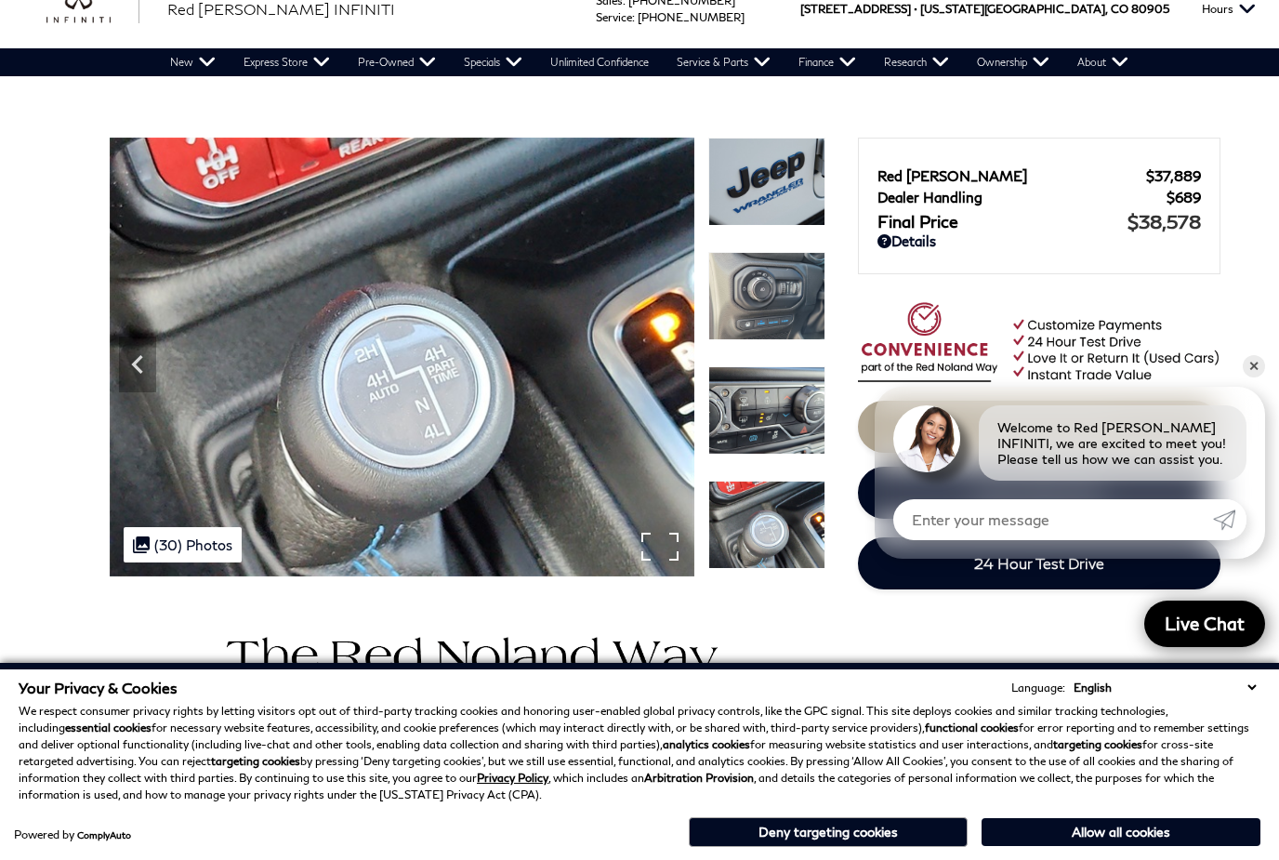
scroll to position [0, 0]
